Goal: Task Accomplishment & Management: Use online tool/utility

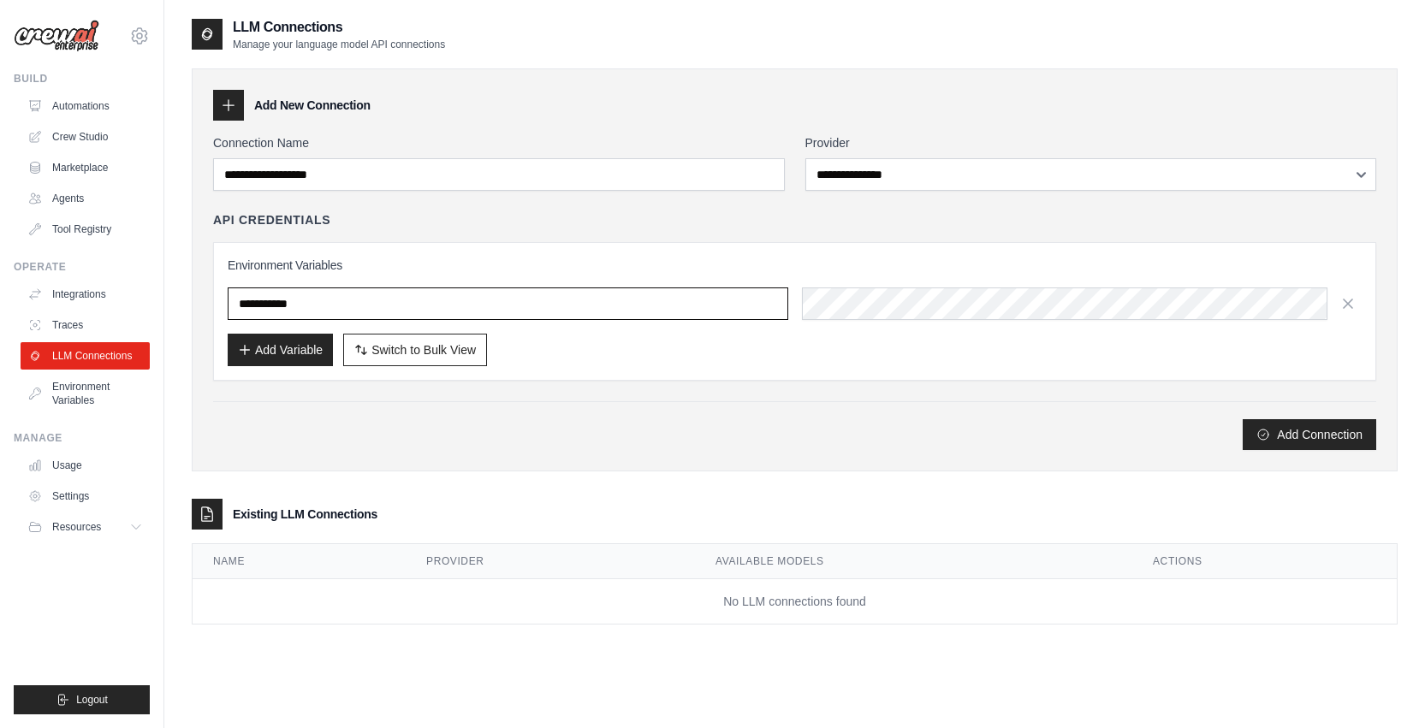
click at [384, 296] on input "text" at bounding box center [508, 303] width 560 height 33
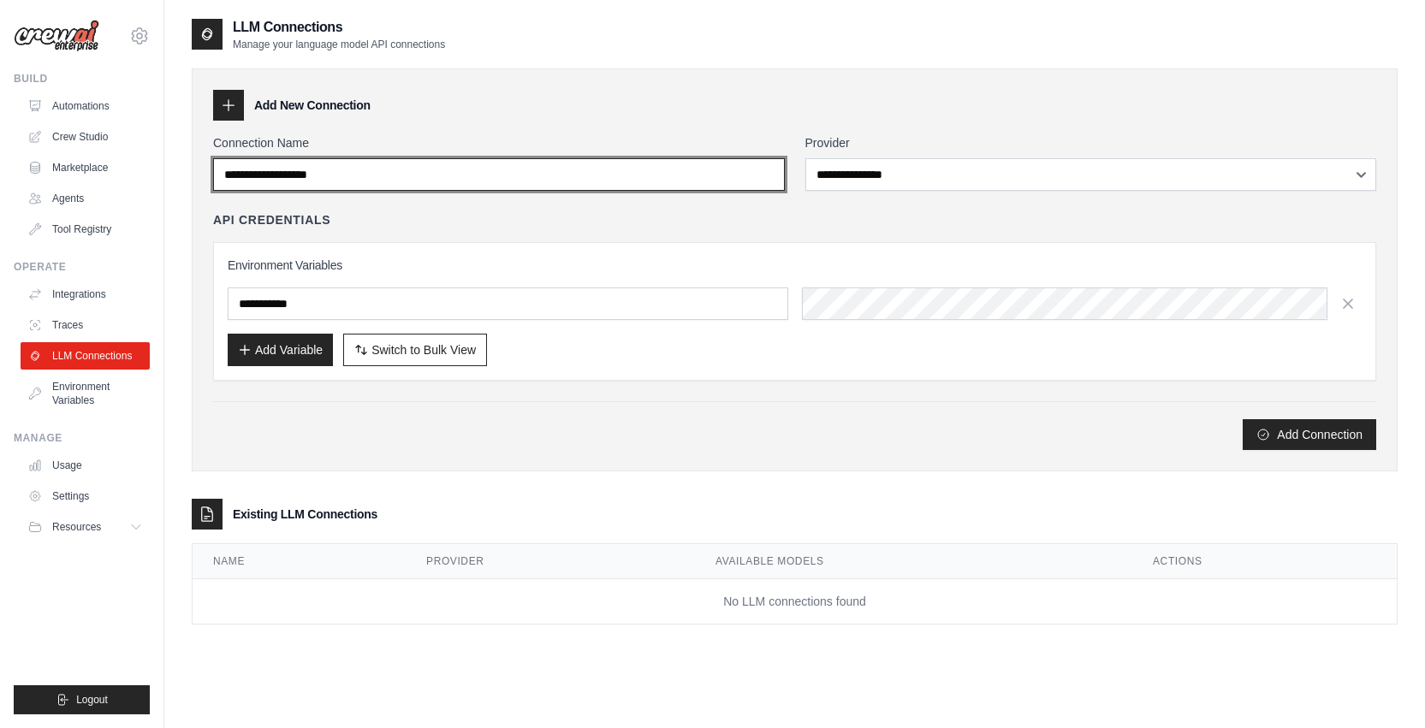
click at [410, 164] on input "Connection Name" at bounding box center [499, 174] width 572 height 33
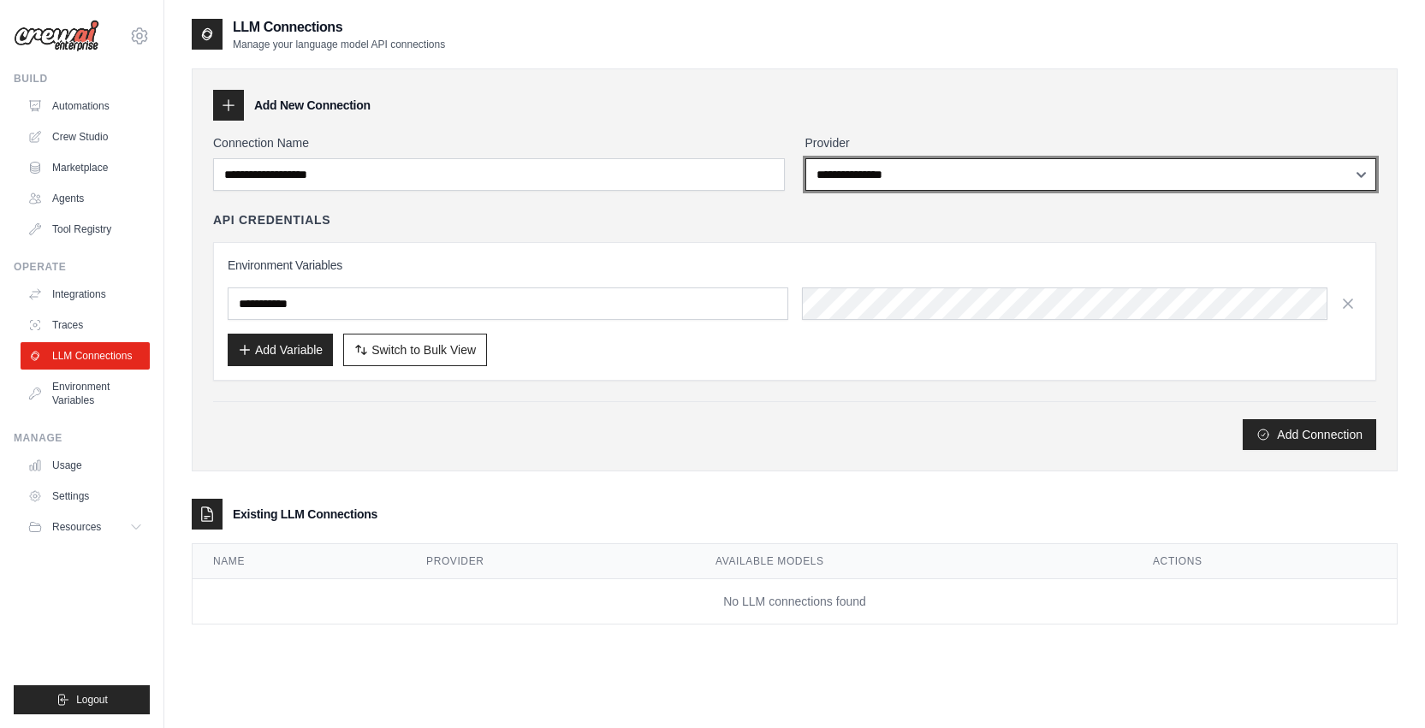
click at [880, 171] on select "**********" at bounding box center [1091, 174] width 572 height 33
select select "******"
click at [805, 158] on select "**********" at bounding box center [1091, 174] width 572 height 33
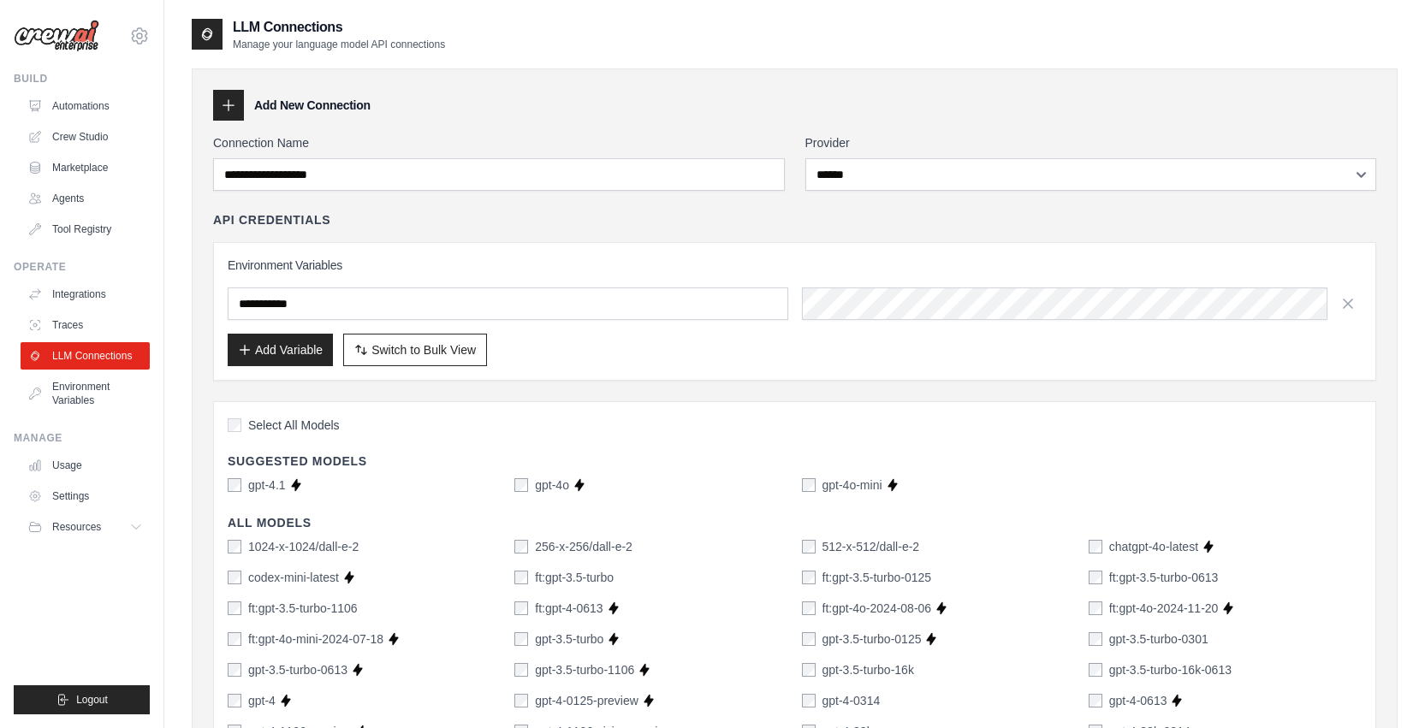
click at [232, 435] on div "Select All Models" at bounding box center [795, 427] width 1134 height 23
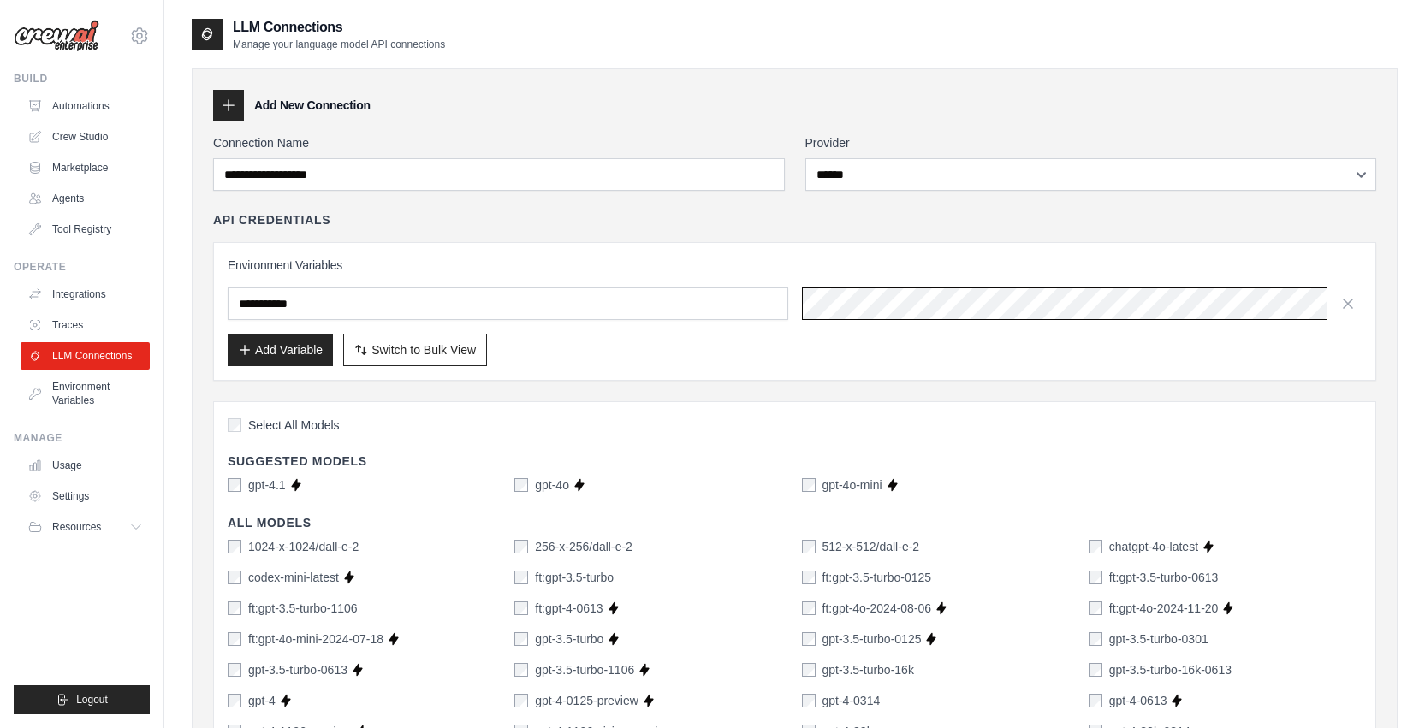
scroll to position [0, 678]
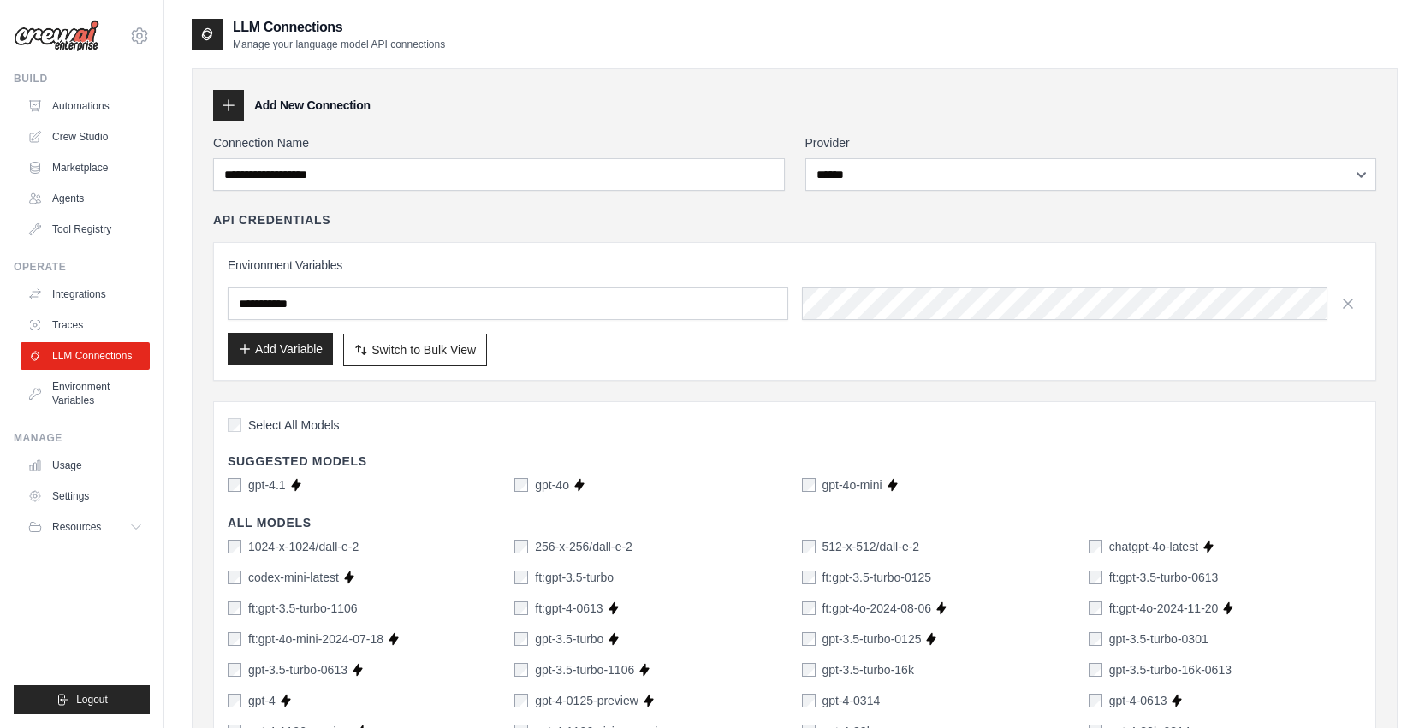
click at [250, 352] on icon "button" at bounding box center [245, 349] width 14 height 14
click at [293, 343] on button "Add Variable" at bounding box center [280, 349] width 105 height 33
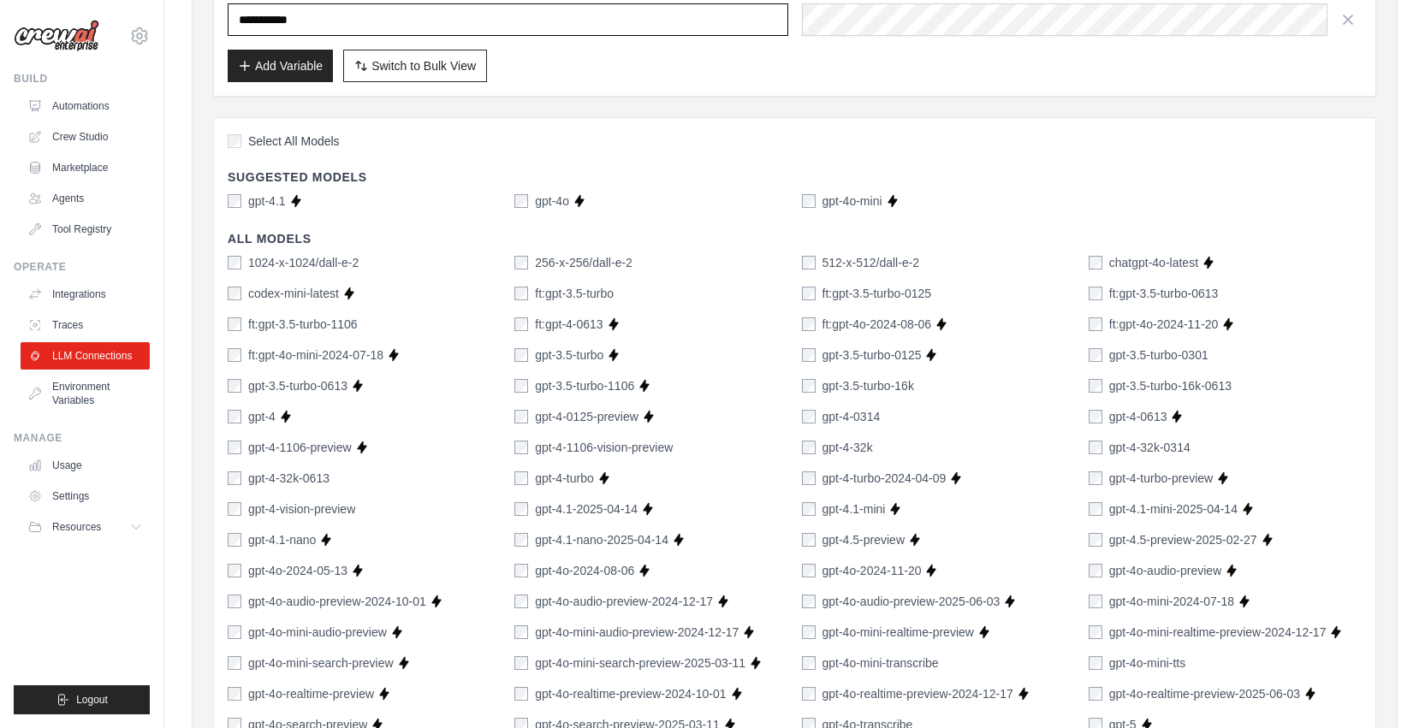
scroll to position [0, 0]
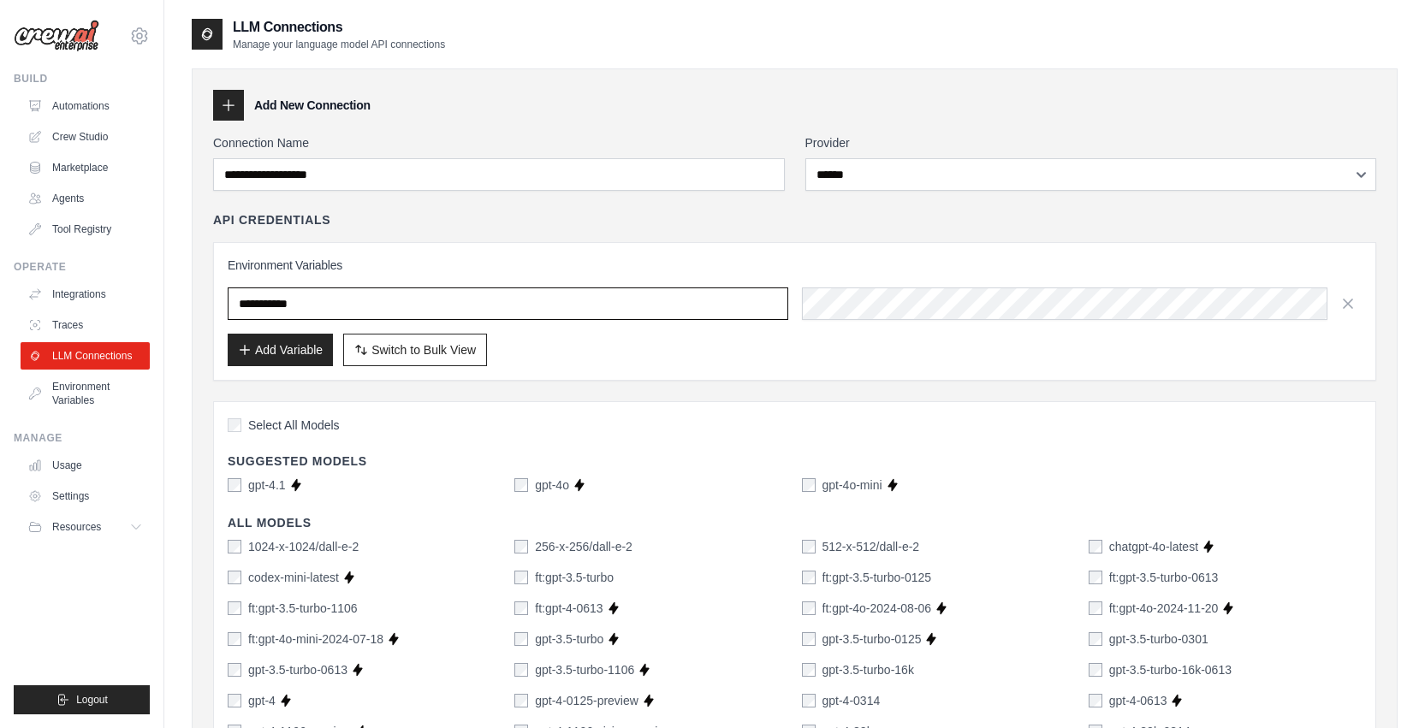
click at [561, 301] on input "text" at bounding box center [508, 303] width 560 height 33
click at [392, 293] on input "text" at bounding box center [508, 303] width 560 height 33
click at [388, 302] on input "text" at bounding box center [508, 303] width 560 height 33
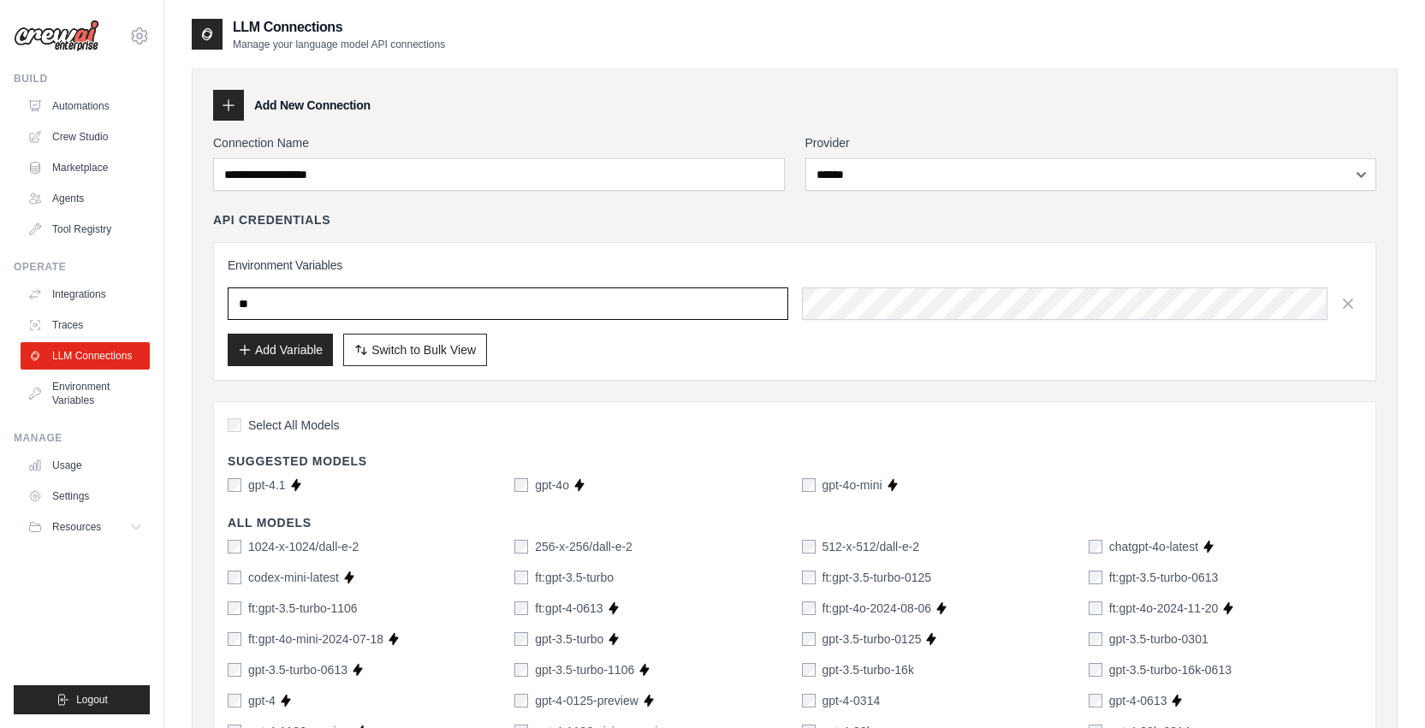
type input "*"
type input "********"
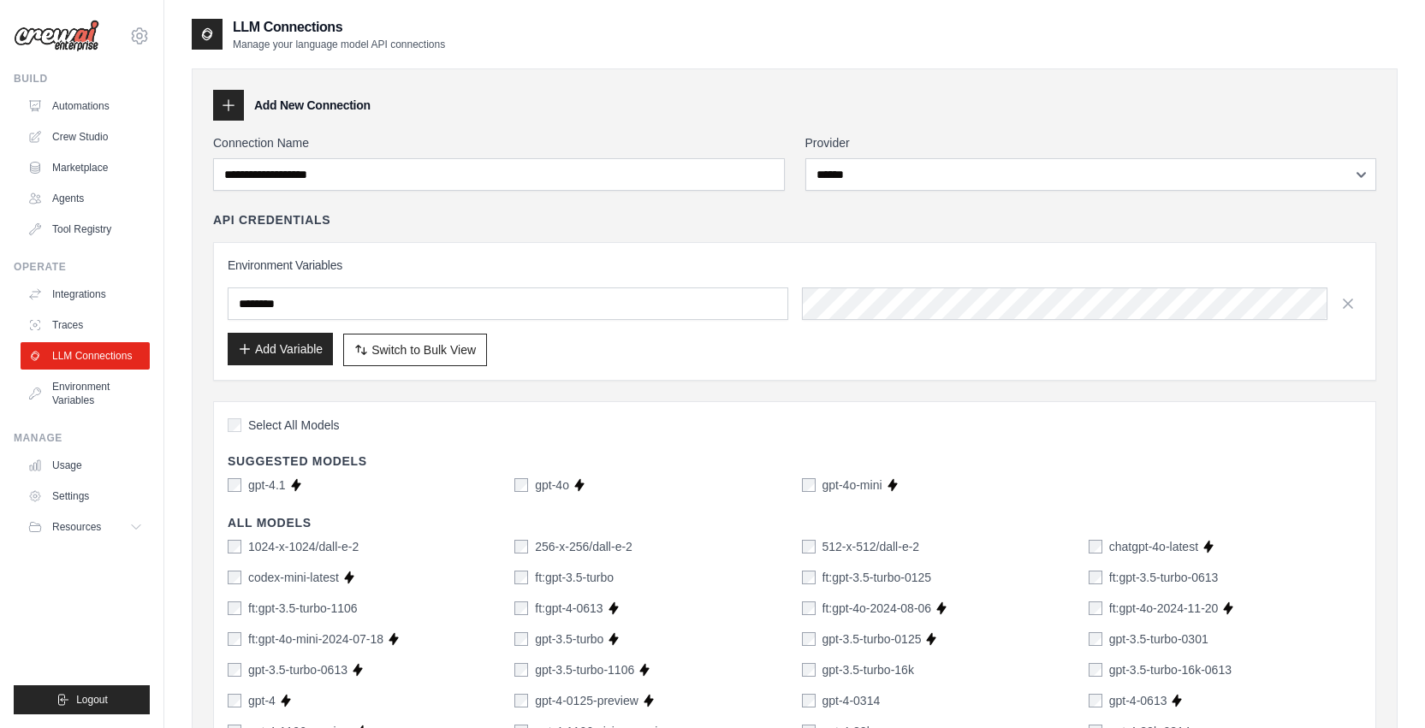
click at [297, 344] on button "Add Variable" at bounding box center [280, 349] width 105 height 33
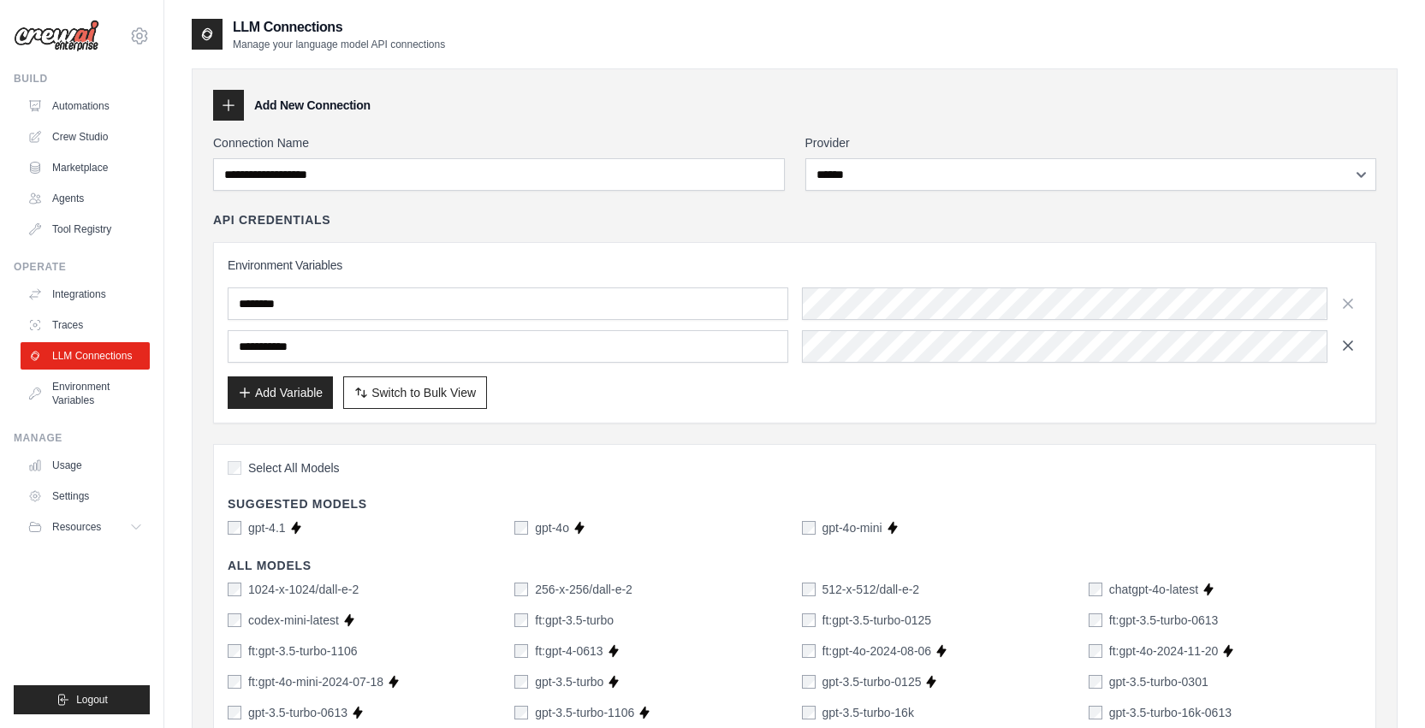
click at [1351, 347] on icon "button" at bounding box center [1347, 345] width 17 height 17
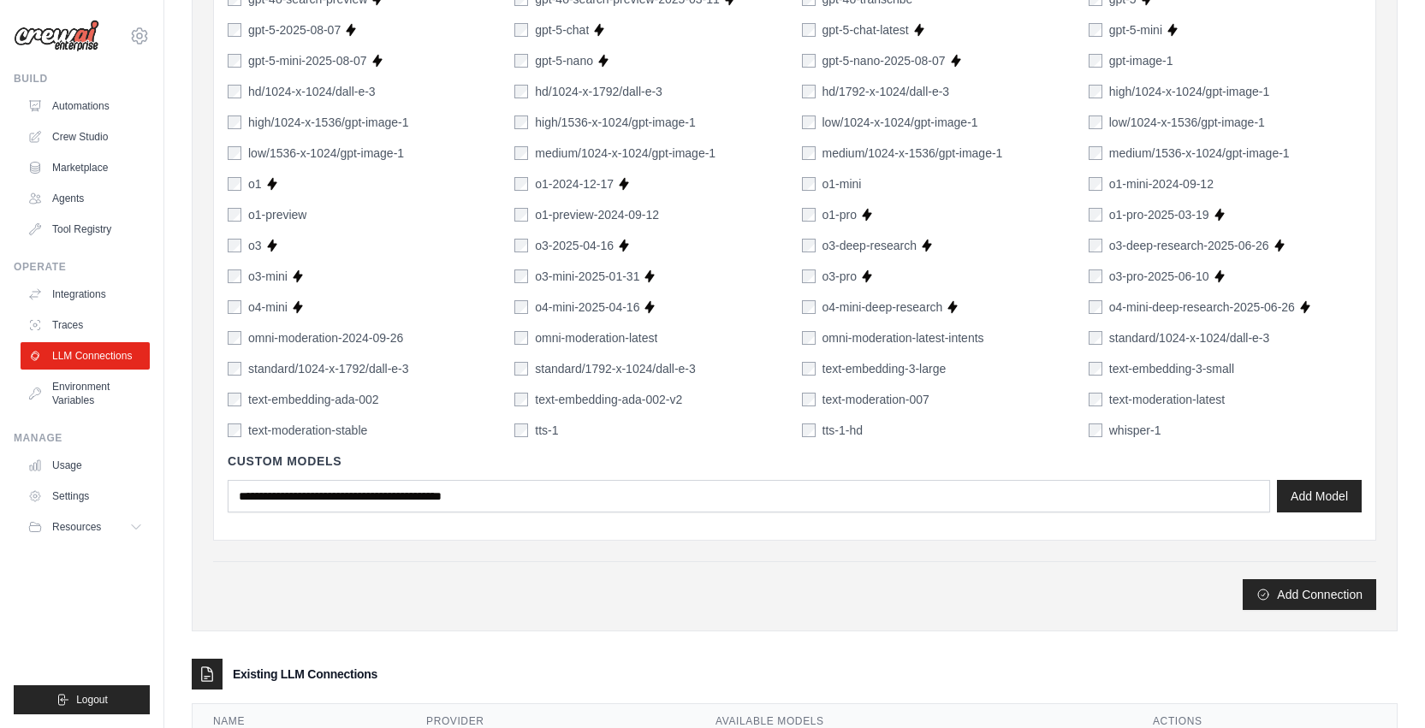
scroll to position [1111, 0]
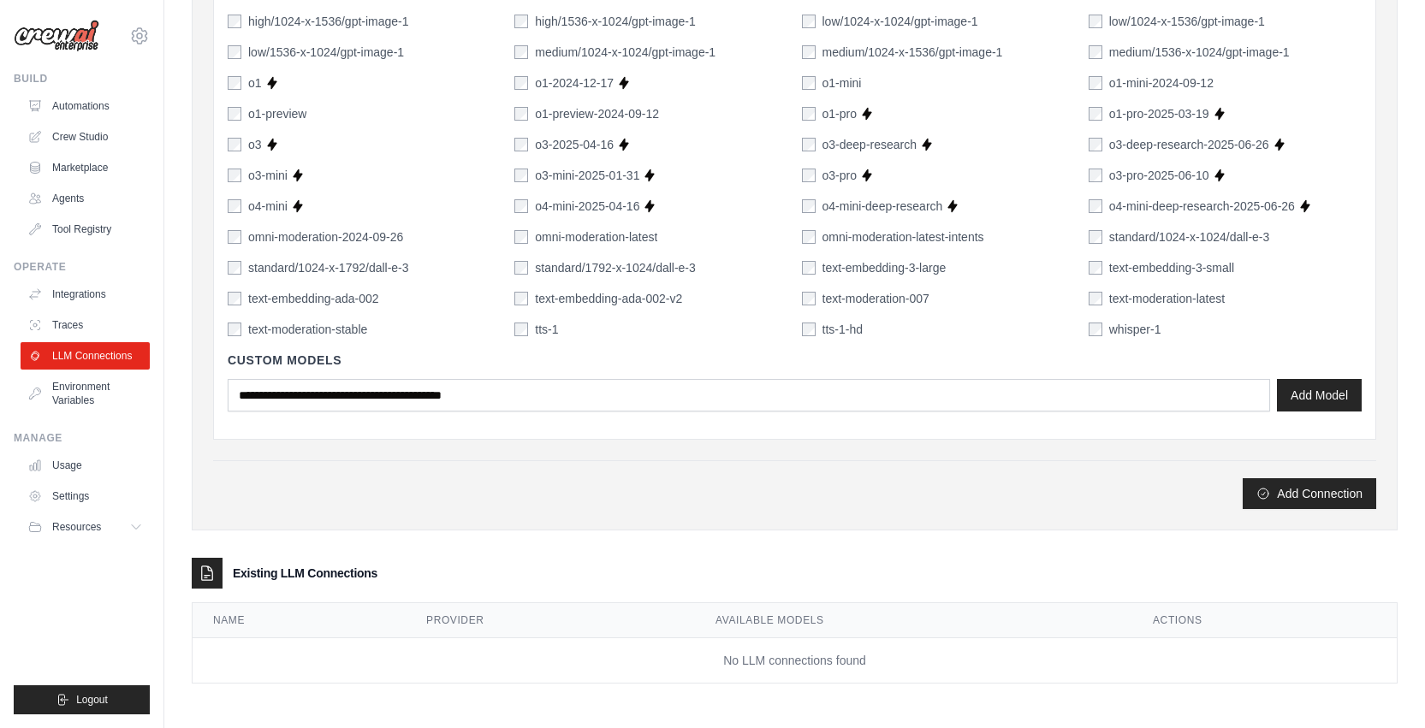
click at [243, 566] on h3 "Existing LLM Connections" at bounding box center [305, 573] width 145 height 17
click at [209, 578] on icon at bounding box center [206, 573] width 17 height 17
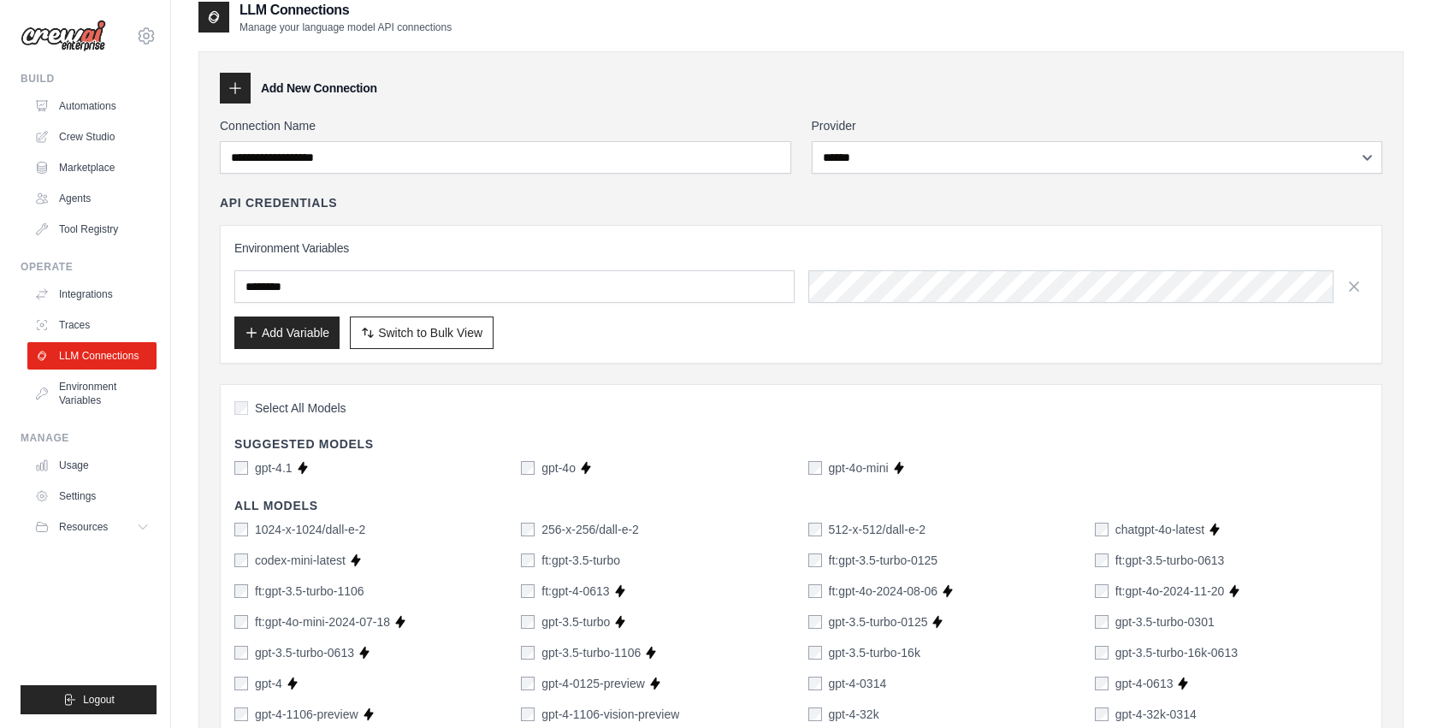
scroll to position [0, 0]
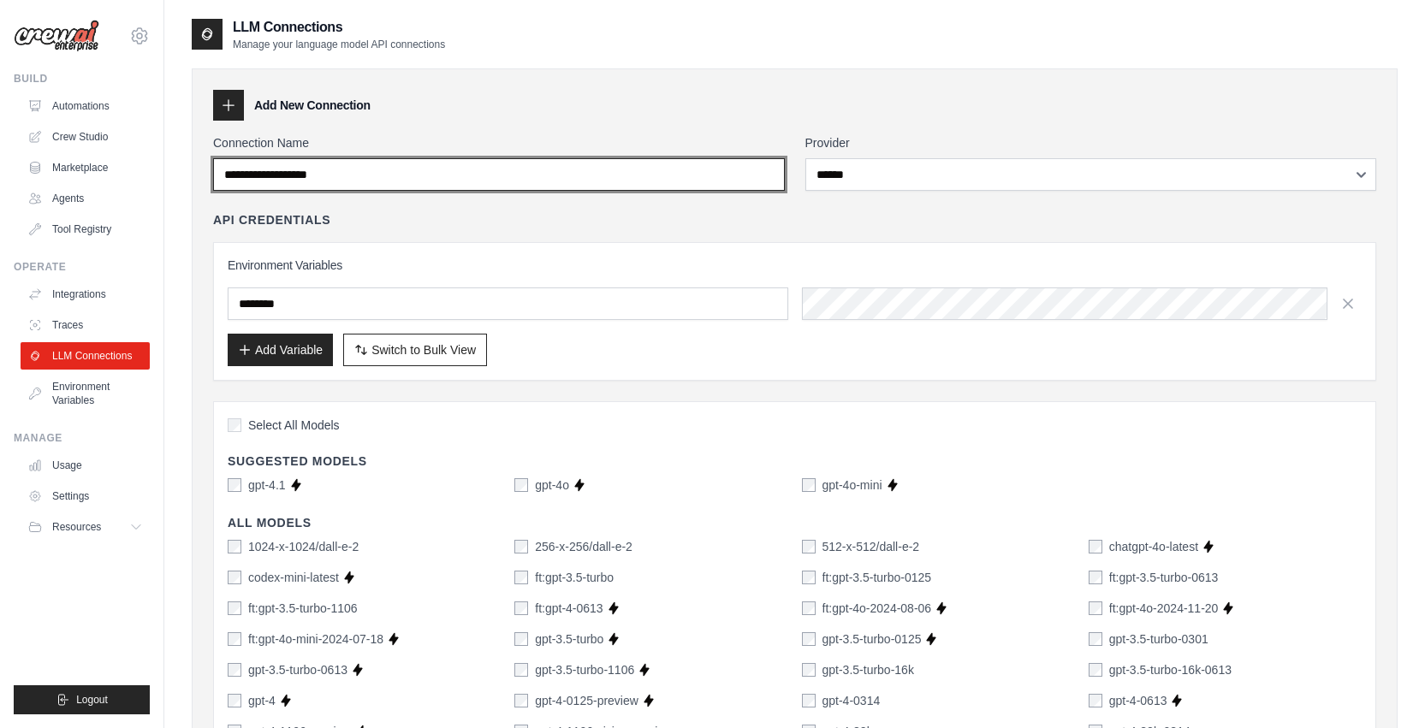
click at [375, 181] on input "Connection Name" at bounding box center [499, 174] width 572 height 33
type input "**********"
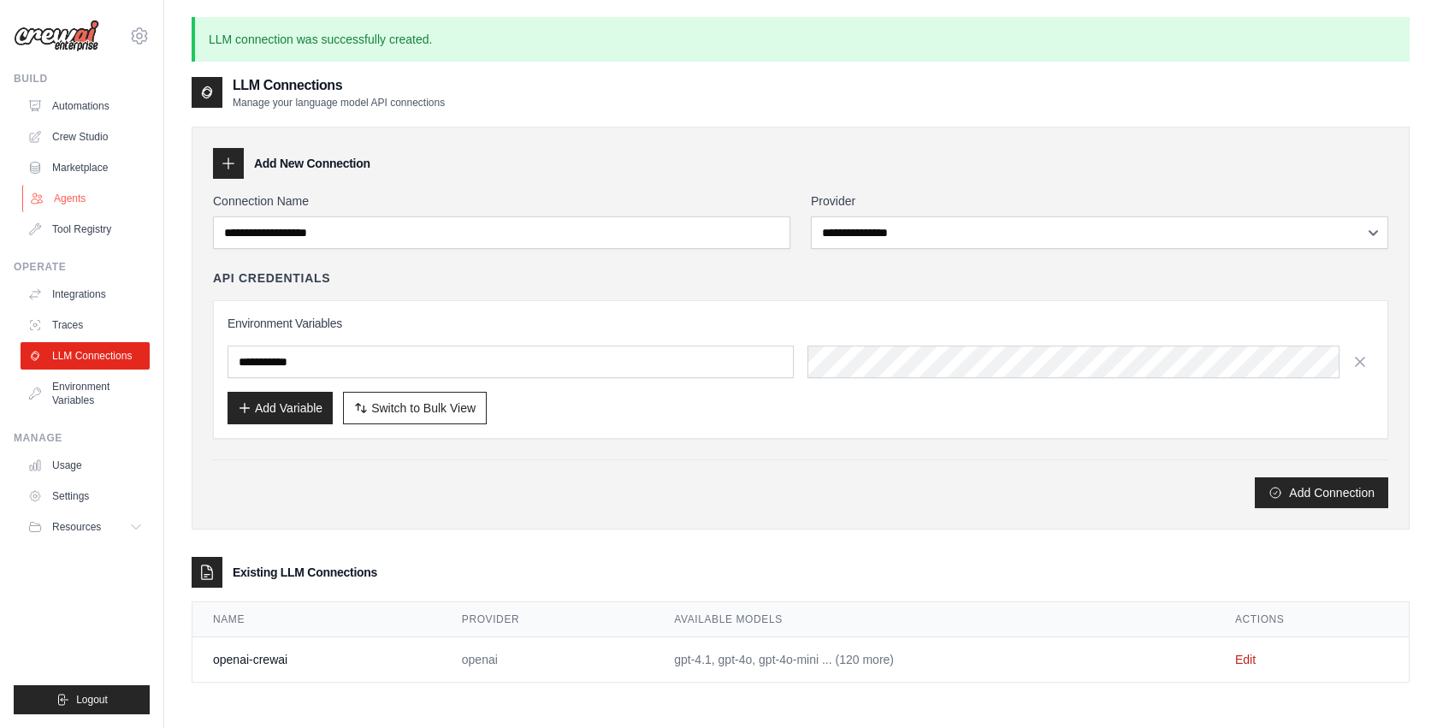
click at [70, 195] on link "Agents" at bounding box center [86, 198] width 129 height 27
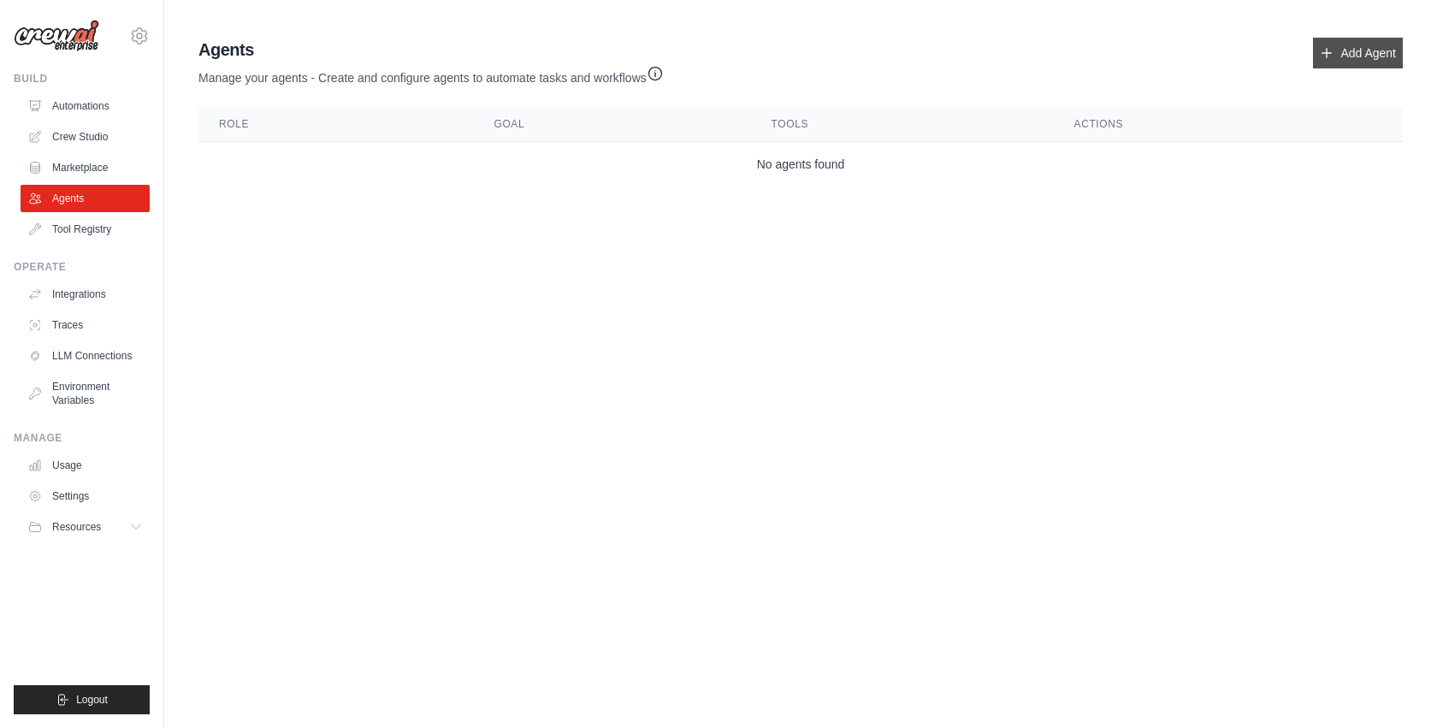
click at [1339, 51] on link "Add Agent" at bounding box center [1358, 53] width 90 height 31
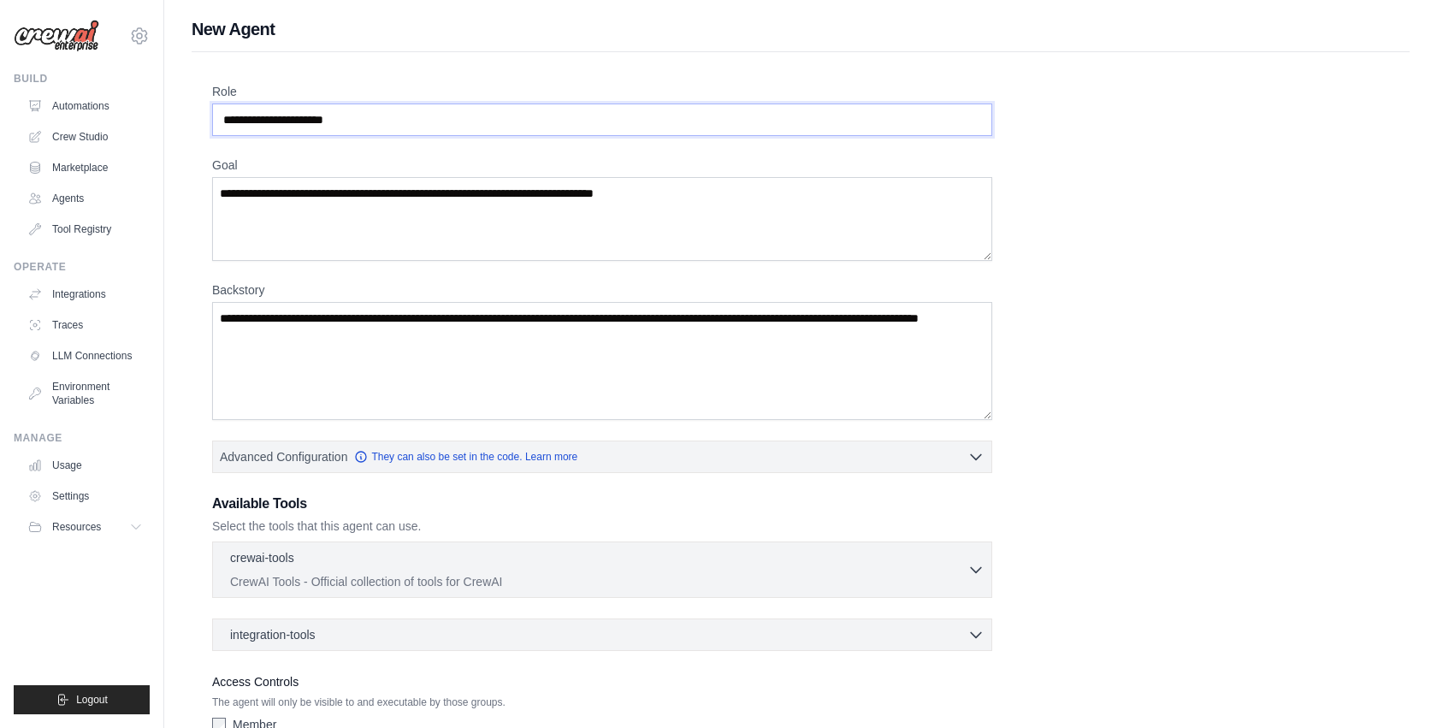
click at [394, 119] on input "Role" at bounding box center [602, 120] width 780 height 33
type input "******"
click at [411, 204] on textarea "Goal" at bounding box center [602, 219] width 780 height 84
click at [87, 167] on link "Marketplace" at bounding box center [86, 167] width 129 height 27
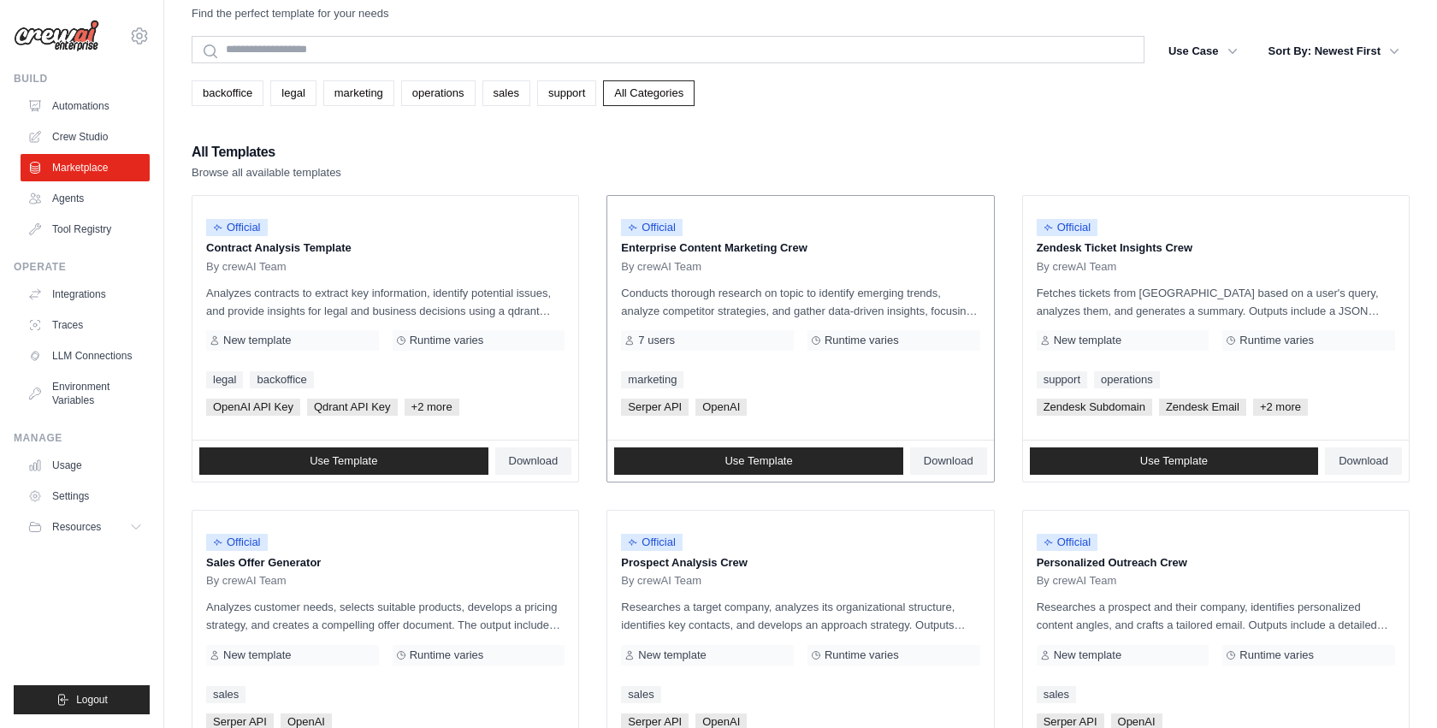
scroll to position [38, 0]
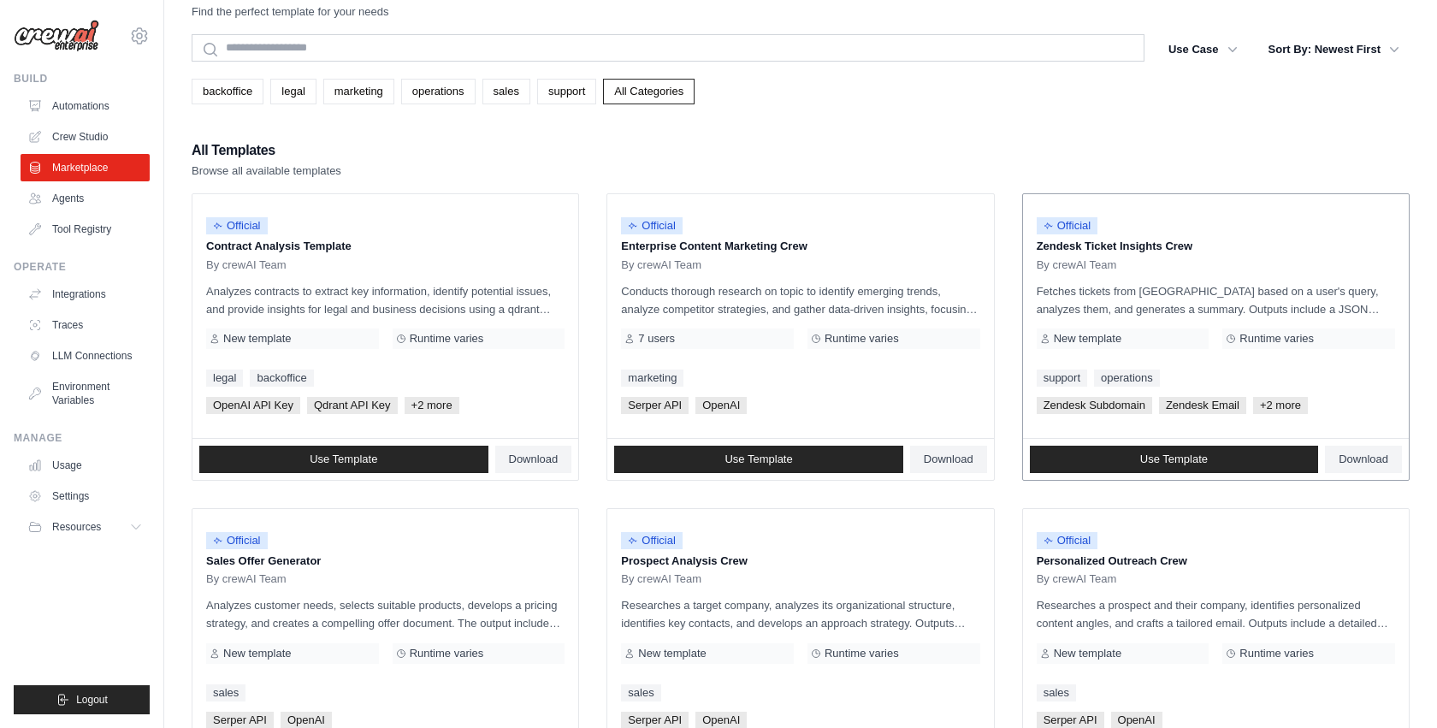
click at [1100, 241] on p "Zendesk Ticket Insights Crew" at bounding box center [1216, 246] width 358 height 17
click at [1178, 459] on span "Use Template" at bounding box center [1174, 460] width 68 height 14
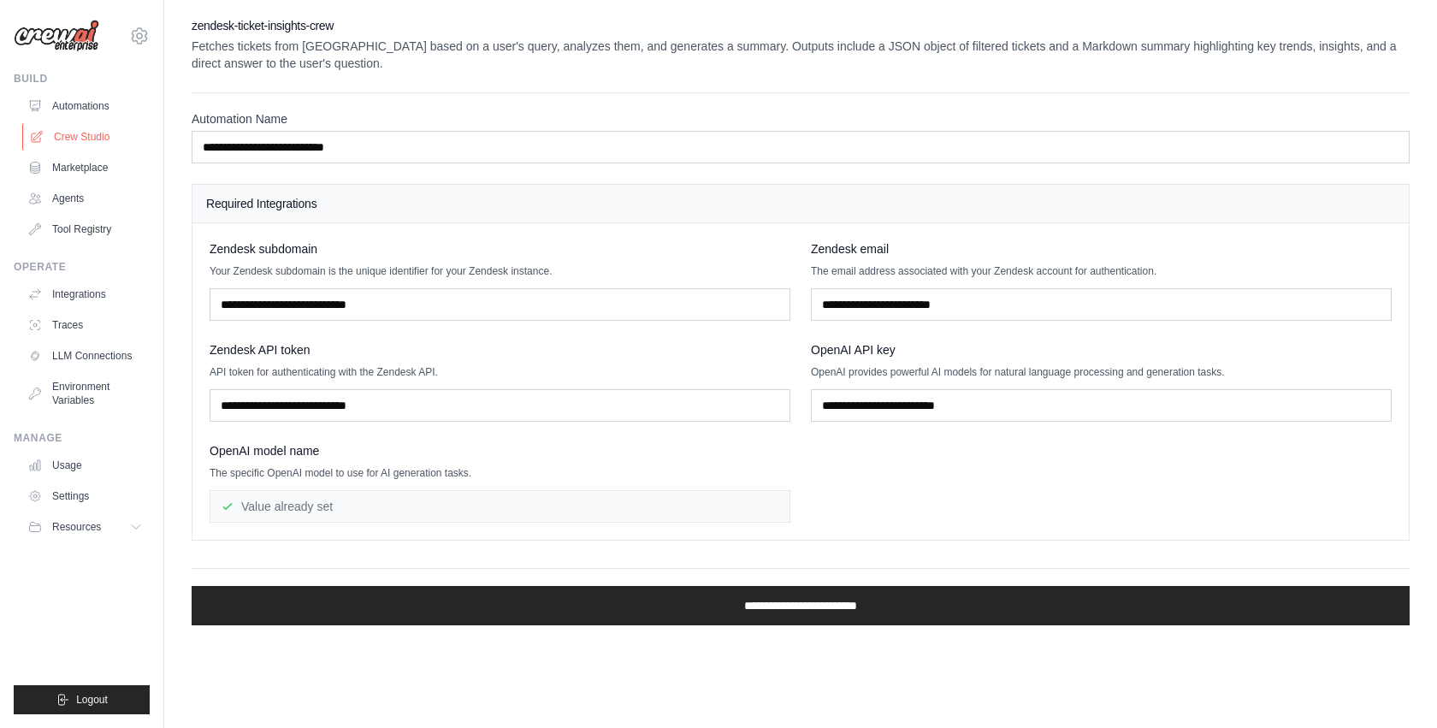
click at [67, 138] on link "Crew Studio" at bounding box center [86, 136] width 129 height 27
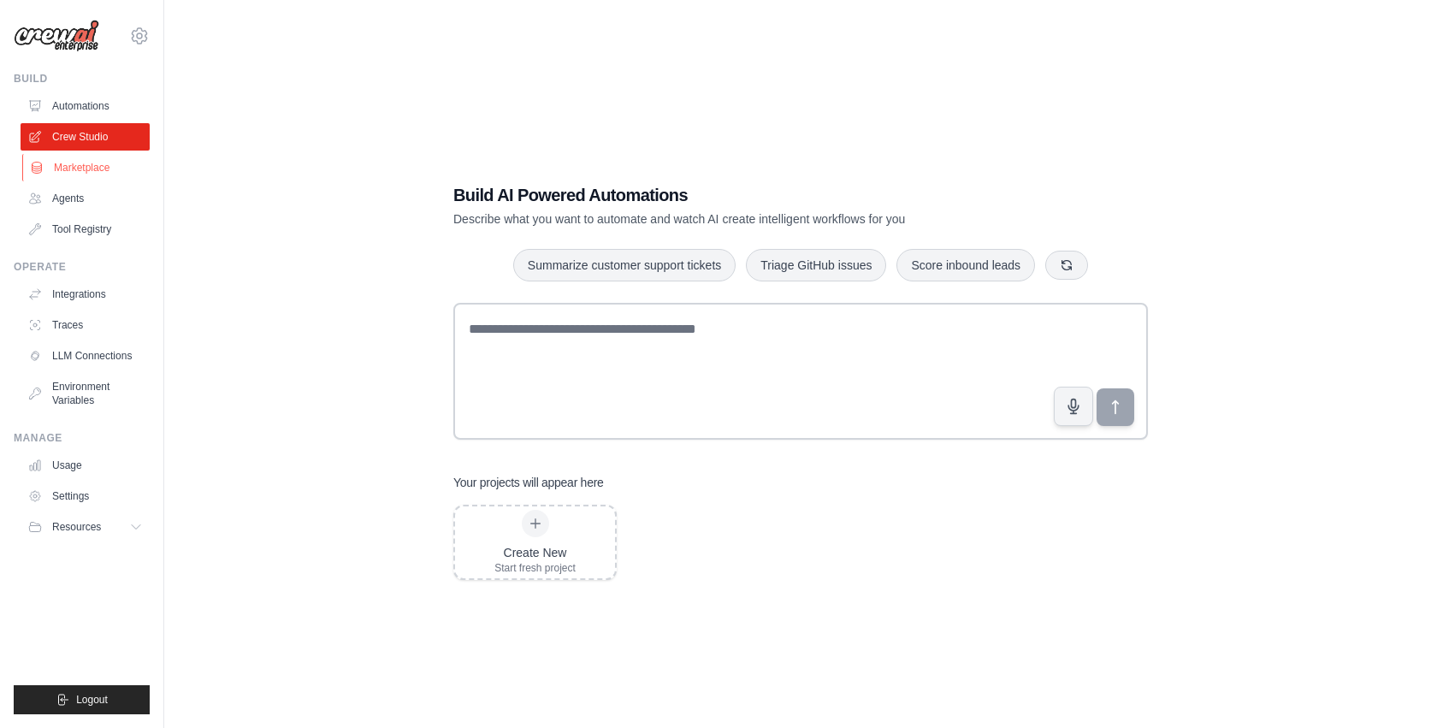
click at [61, 165] on link "Marketplace" at bounding box center [86, 167] width 129 height 27
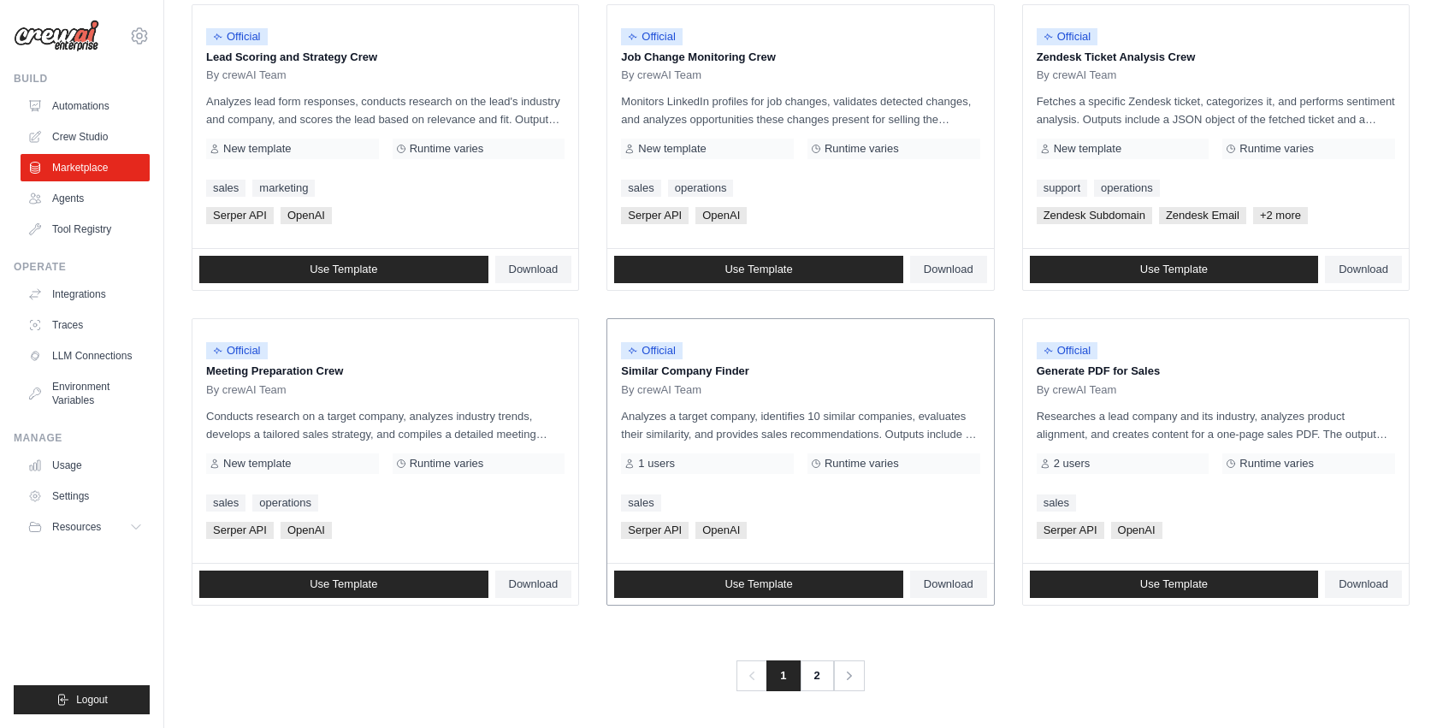
scroll to position [857, 0]
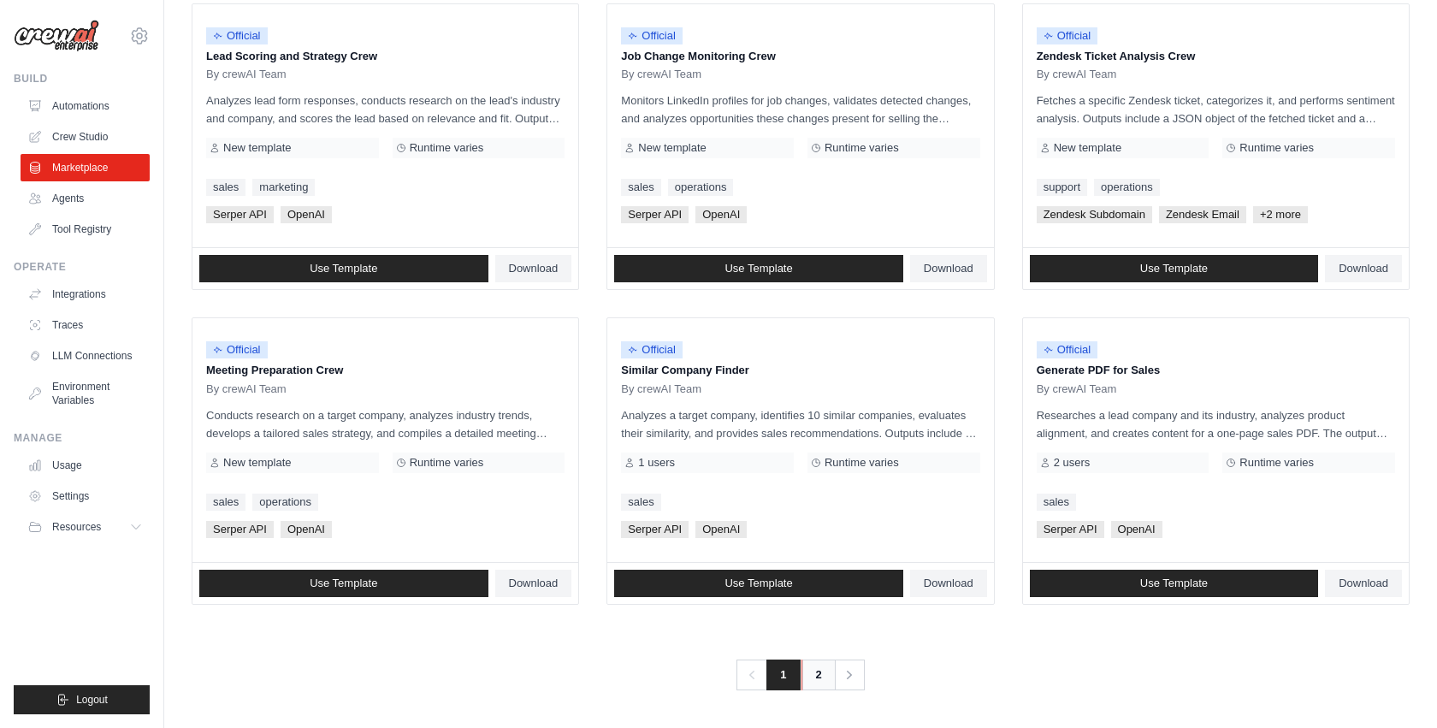
click at [822, 682] on link "2" at bounding box center [819, 675] width 34 height 31
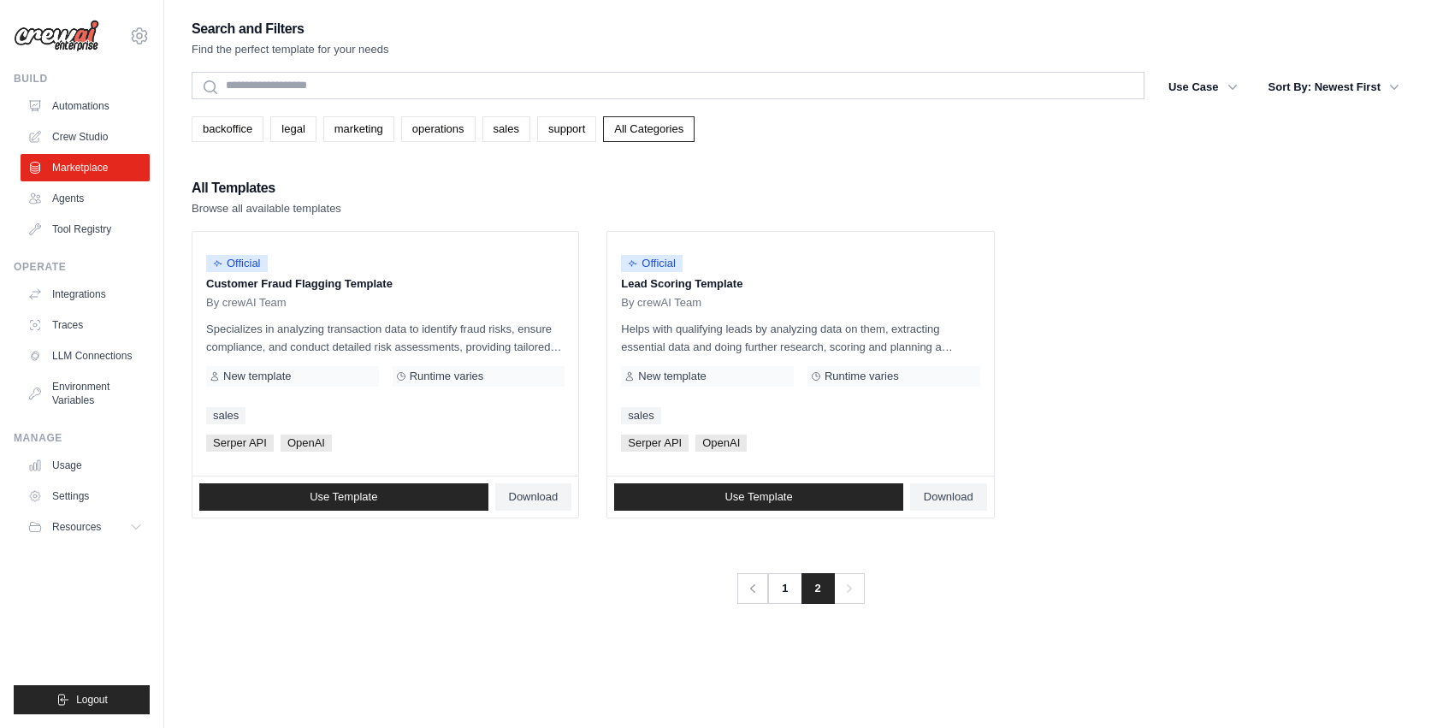
click at [80, 44] on img at bounding box center [57, 36] width 86 height 33
click at [70, 38] on img at bounding box center [57, 36] width 86 height 33
click at [139, 30] on icon at bounding box center [139, 35] width 15 height 15
click at [66, 29] on img at bounding box center [57, 36] width 86 height 33
click at [69, 102] on link "Automations" at bounding box center [86, 105] width 129 height 27
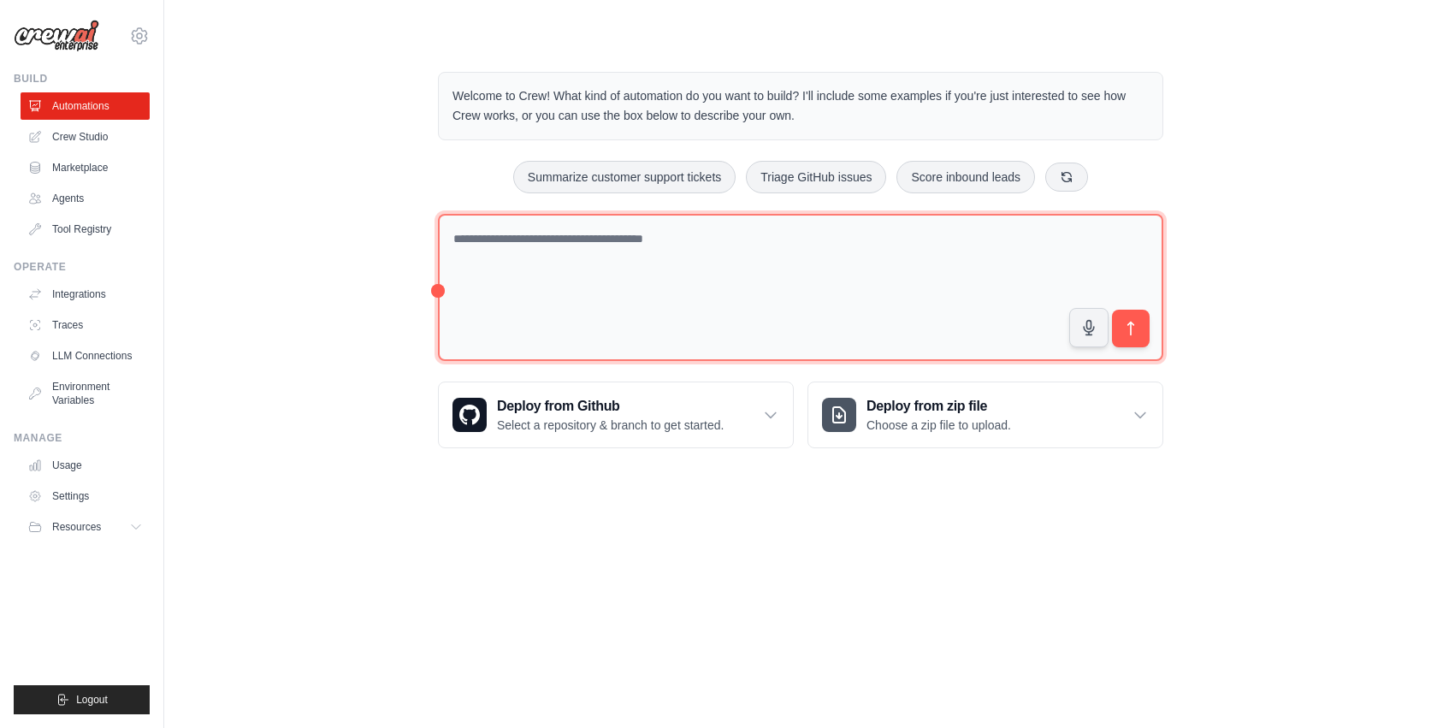
click at [564, 246] on textarea at bounding box center [801, 288] width 726 height 148
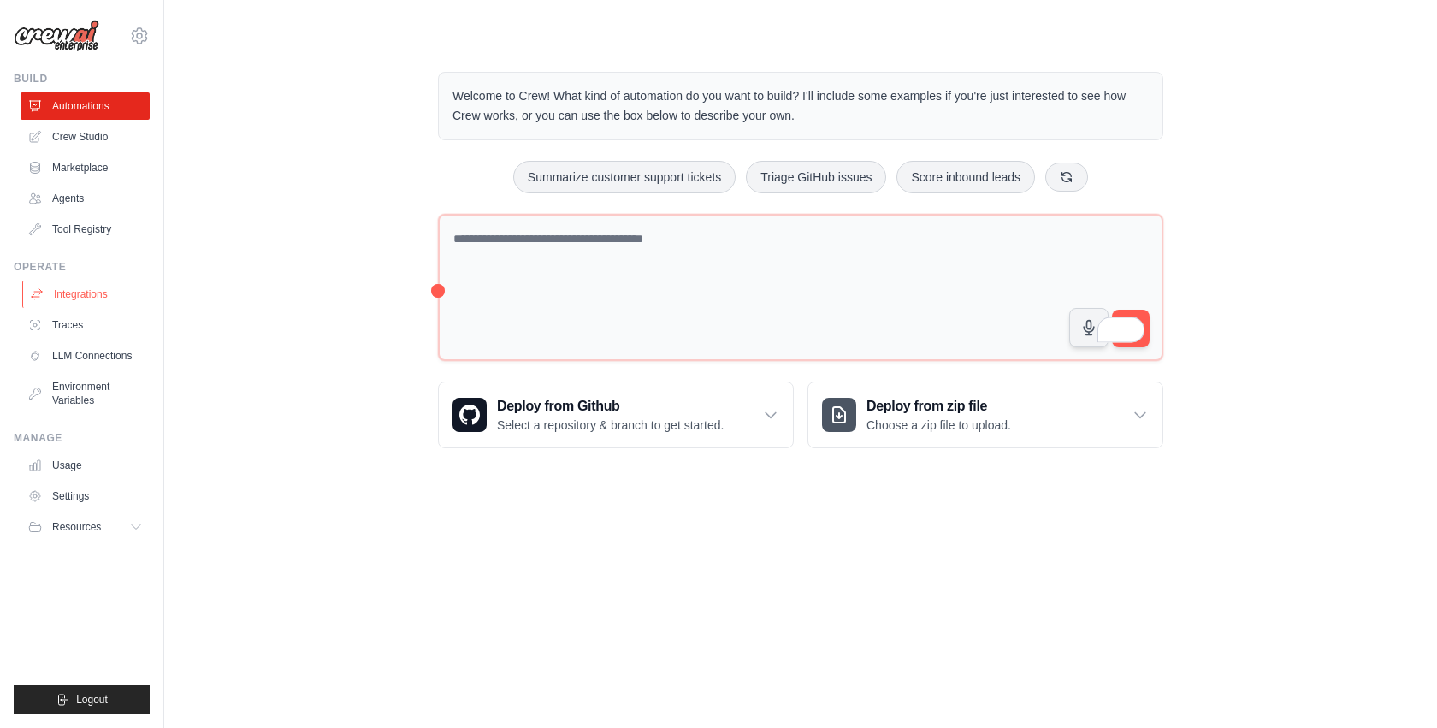
click at [97, 290] on link "Integrations" at bounding box center [86, 294] width 129 height 27
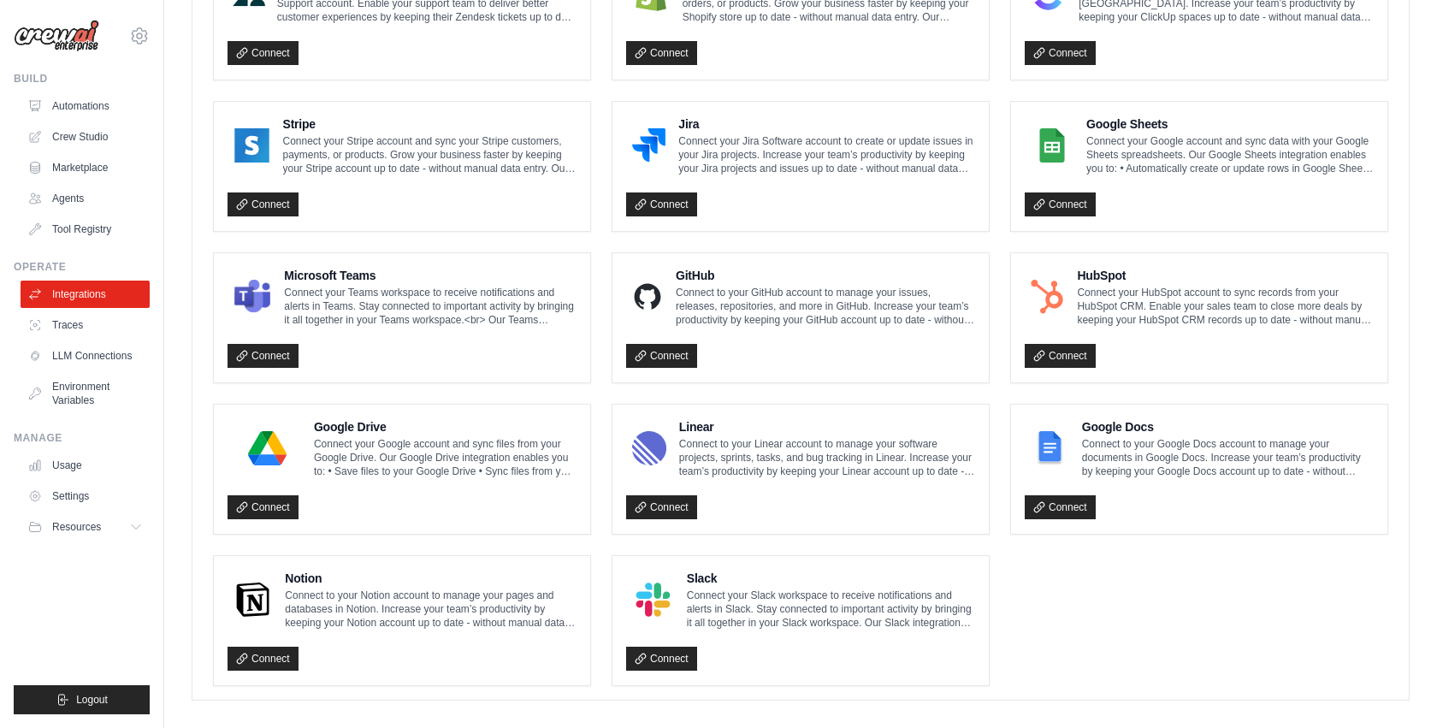
scroll to position [875, 0]
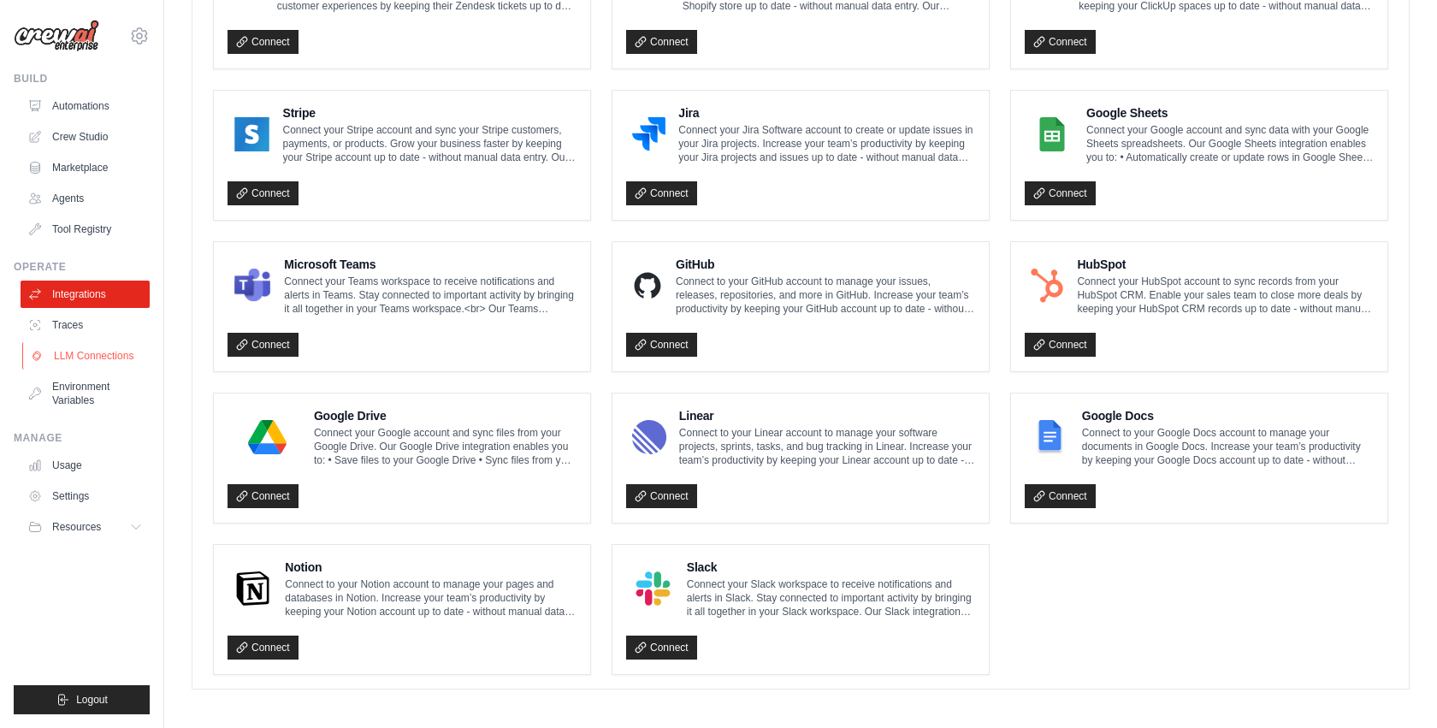
click at [84, 349] on link "LLM Connections" at bounding box center [86, 355] width 129 height 27
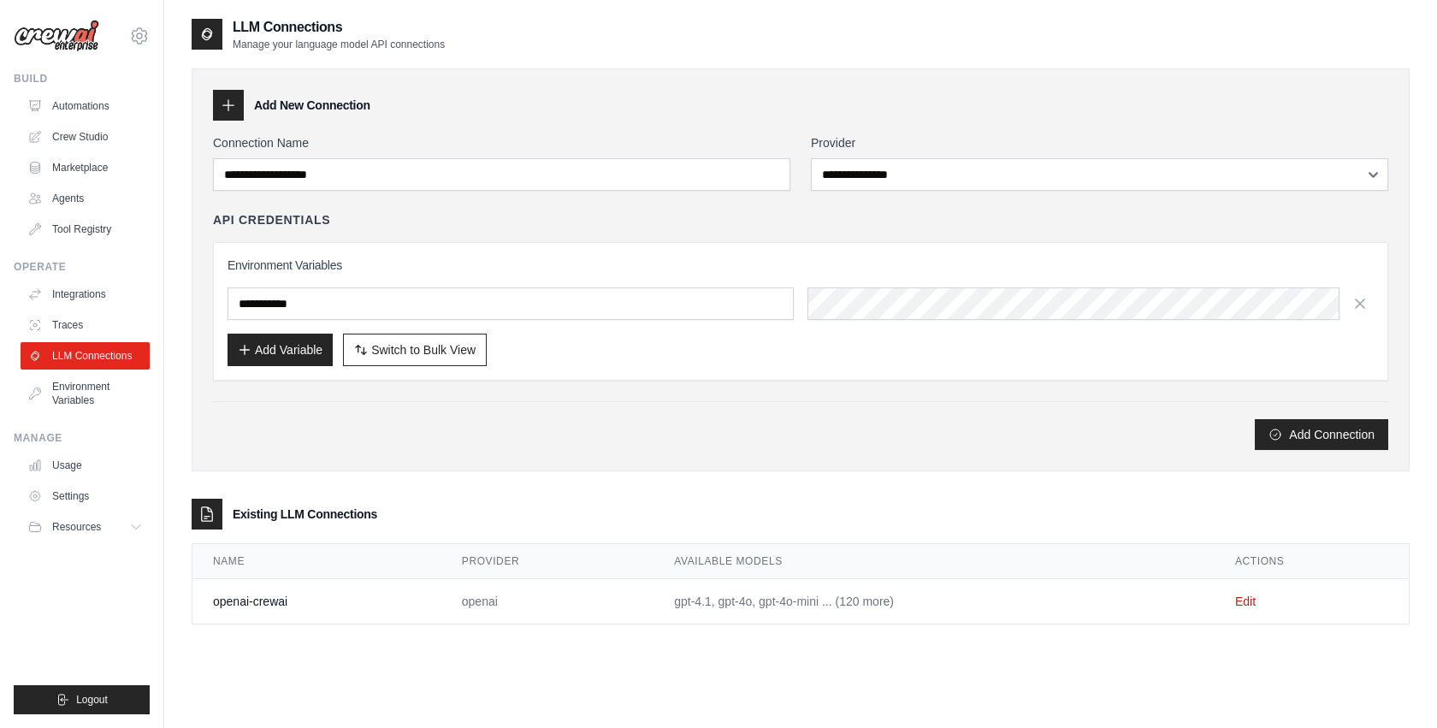
scroll to position [3, 0]
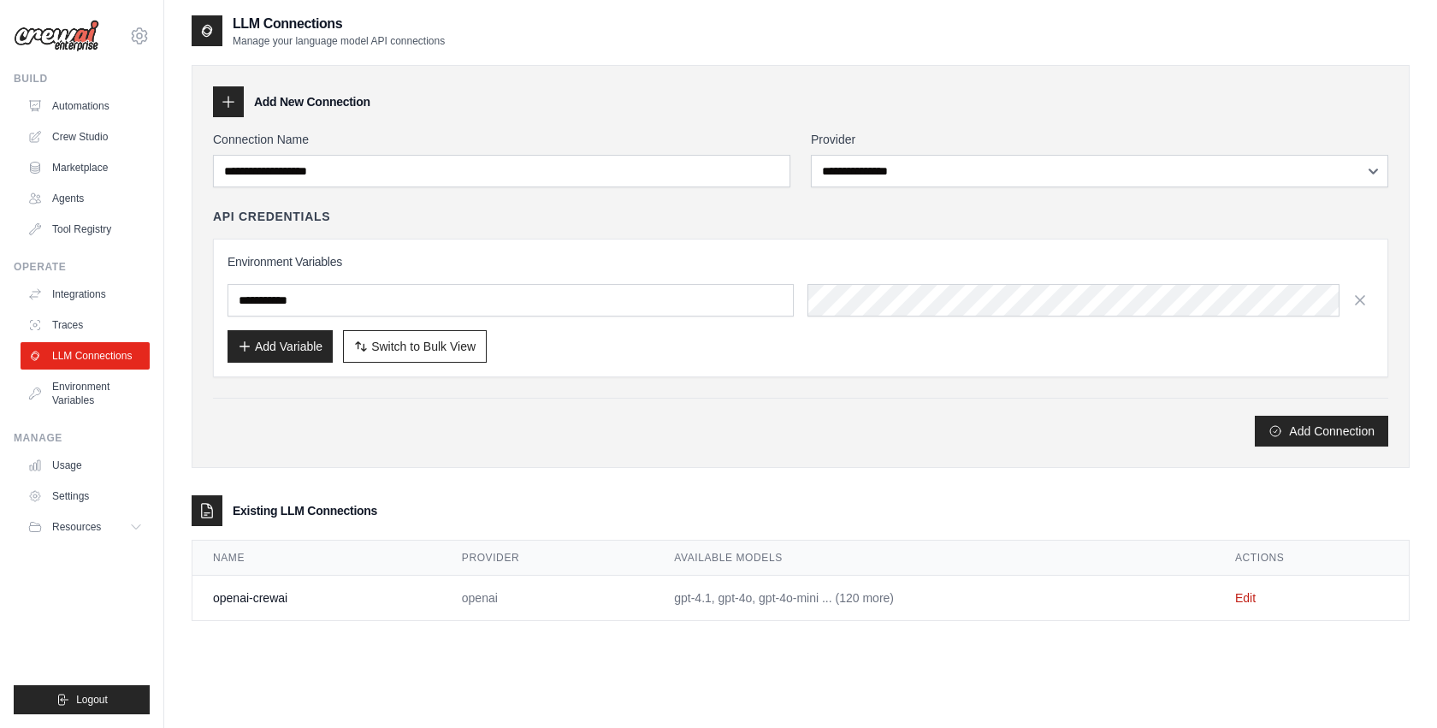
click at [281, 597] on td "openai-crewai" at bounding box center [317, 598] width 249 height 45
click at [109, 391] on link "Environment Variables" at bounding box center [86, 393] width 129 height 41
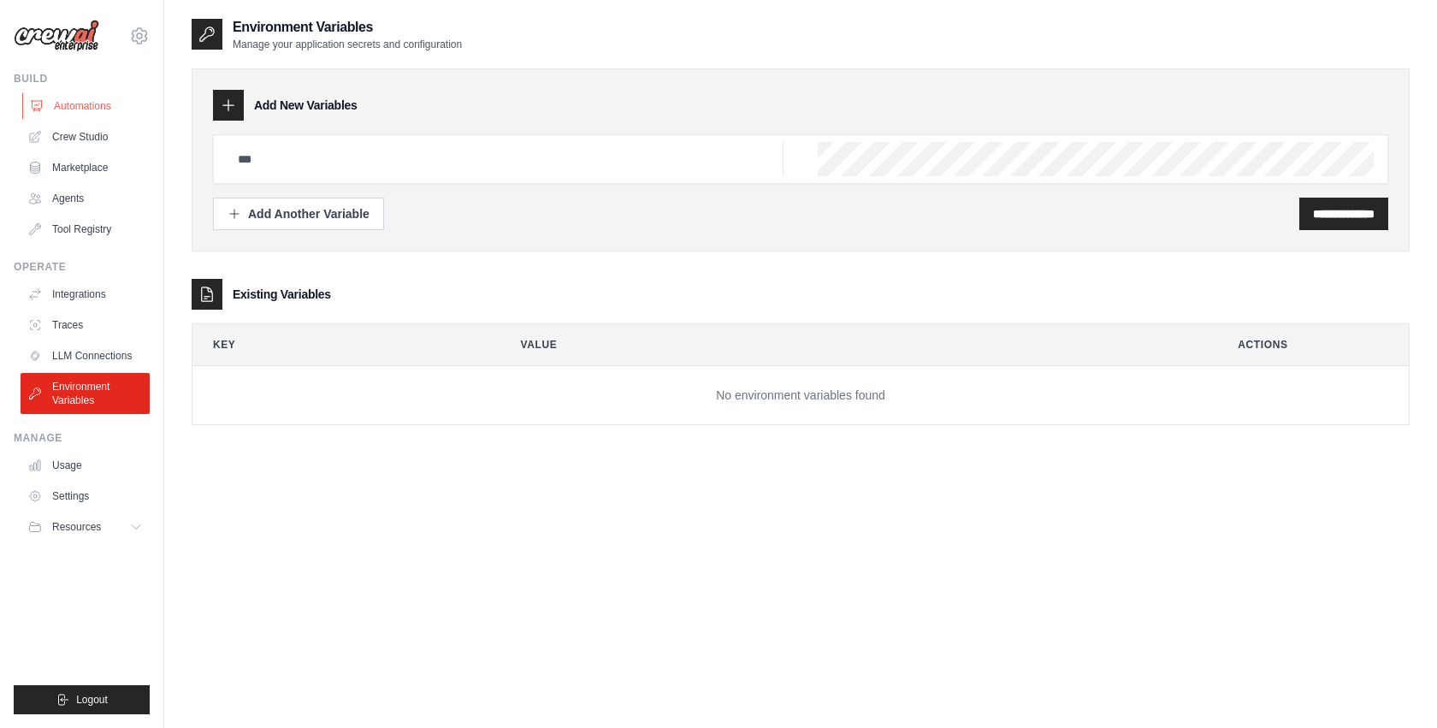
click at [94, 101] on link "Automations" at bounding box center [86, 105] width 129 height 27
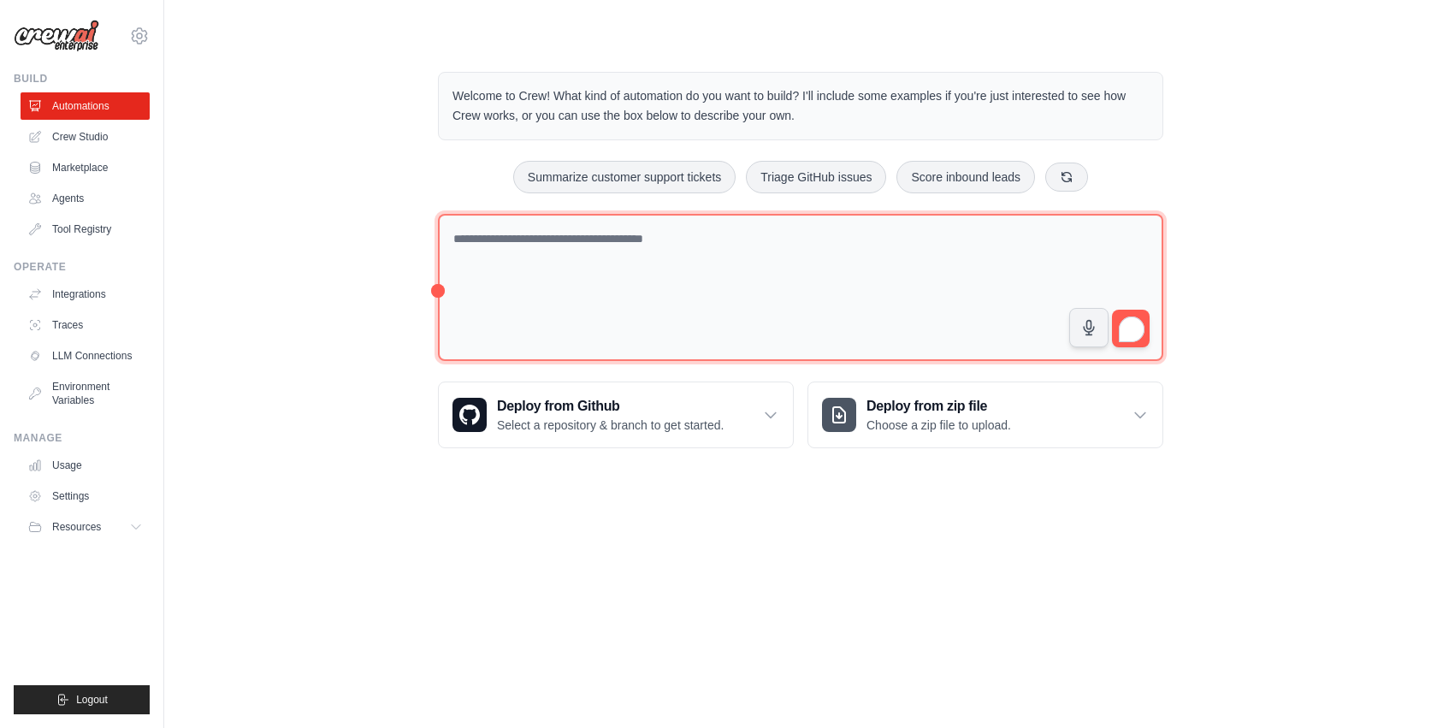
click at [618, 272] on textarea "To enrich screen reader interactions, please activate Accessibility in Grammarl…" at bounding box center [801, 288] width 726 height 148
click at [538, 237] on textarea "To enrich screen reader interactions, please activate Accessibility in Grammarl…" at bounding box center [801, 288] width 726 height 148
paste textarea "**********"
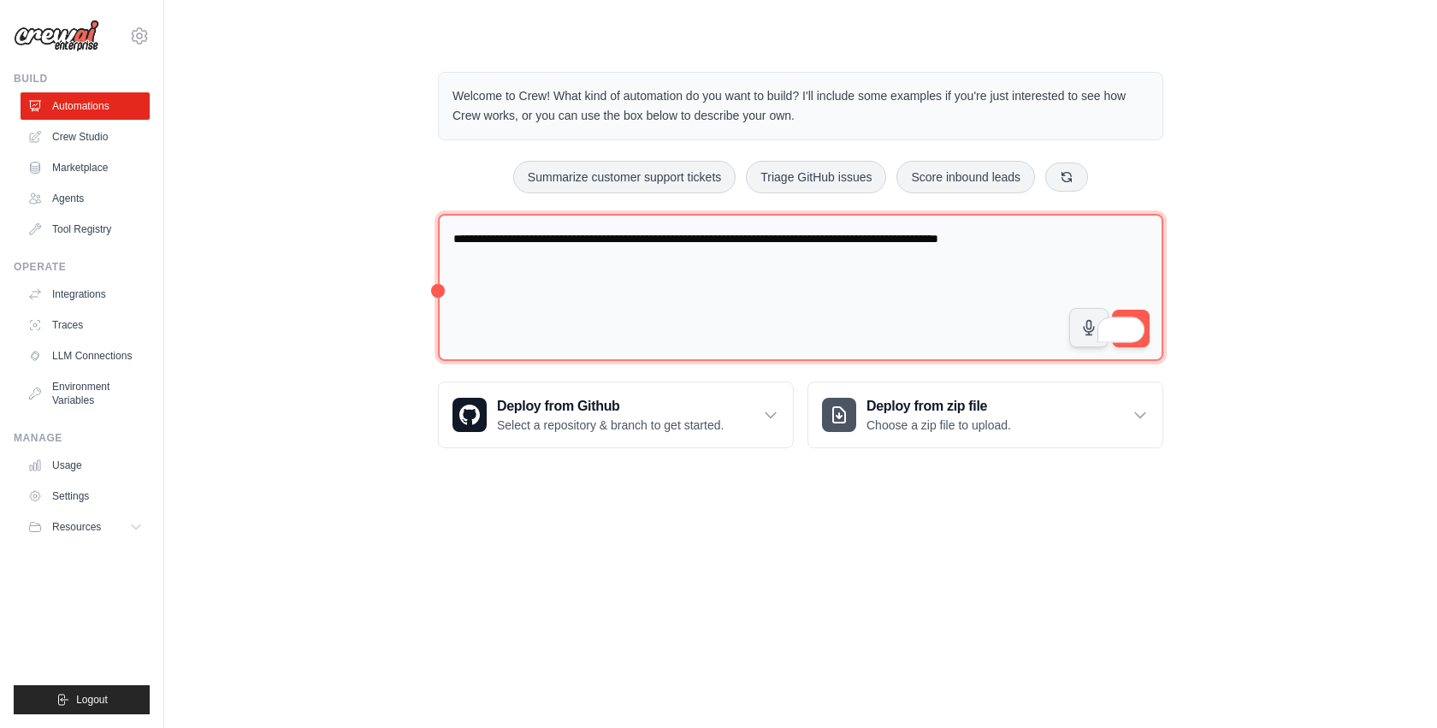
drag, startPoint x: 967, startPoint y: 242, endPoint x: 1158, endPoint y: 242, distance: 191.6
click at [1158, 242] on textarea "**********" at bounding box center [801, 288] width 726 height 148
type textarea "**********"
